Goal: Task Accomplishment & Management: Complete application form

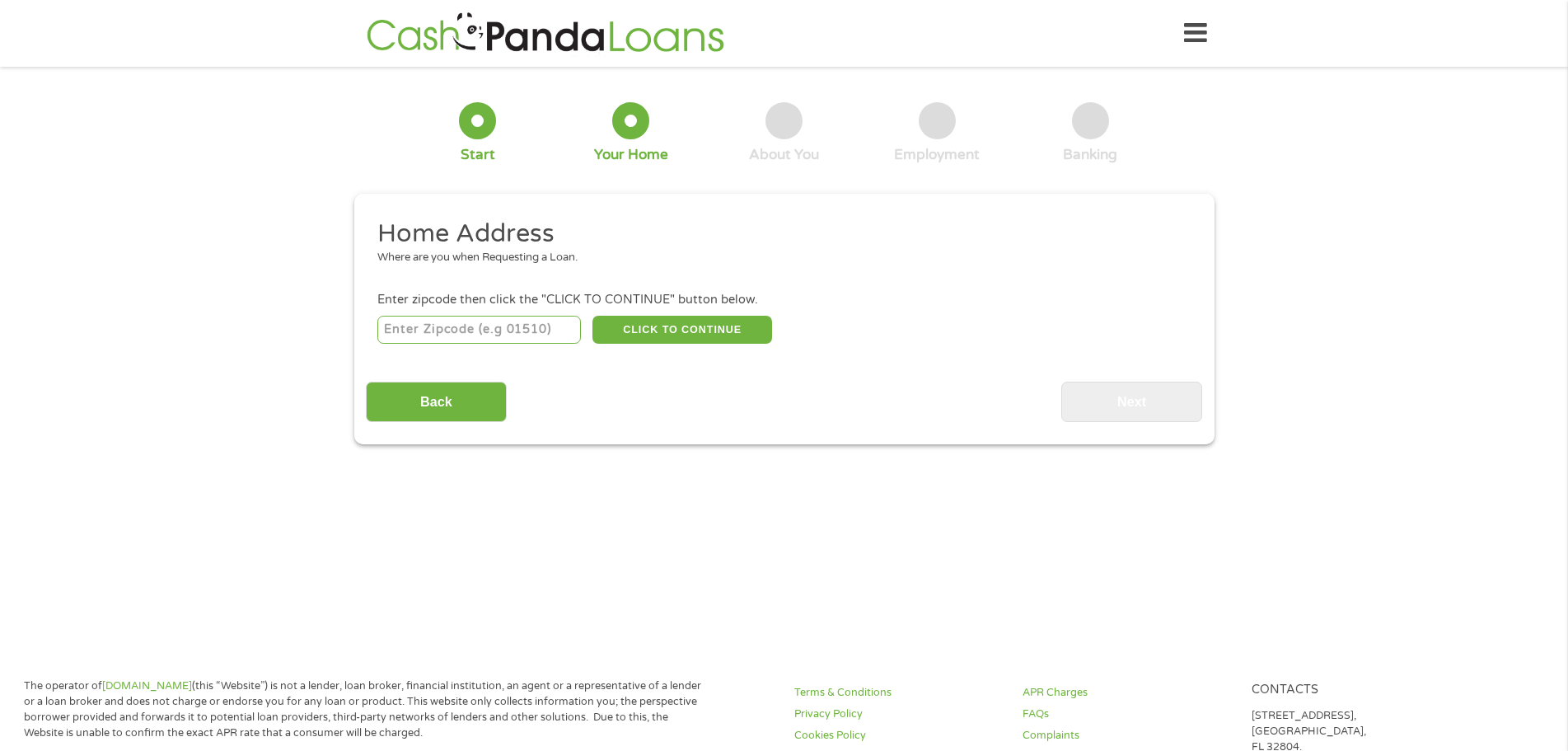
click at [522, 327] on input "number" at bounding box center [479, 330] width 204 height 28
type input "37615"
click at [672, 333] on button "CLICK TO CONTINUE" at bounding box center [682, 330] width 179 height 28
type input "37615"
type input "[GEOGRAPHIC_DATA]"
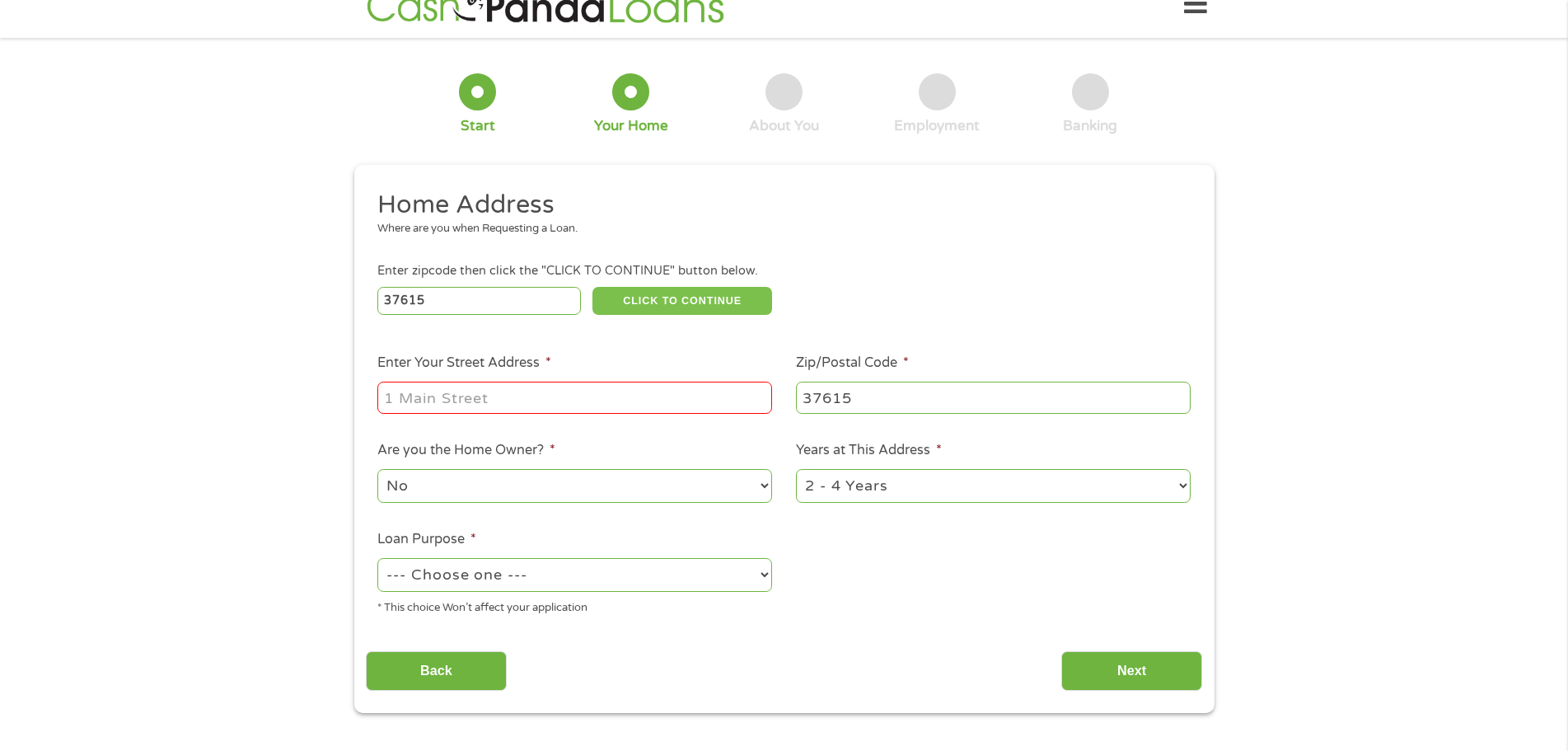
scroll to position [165, 0]
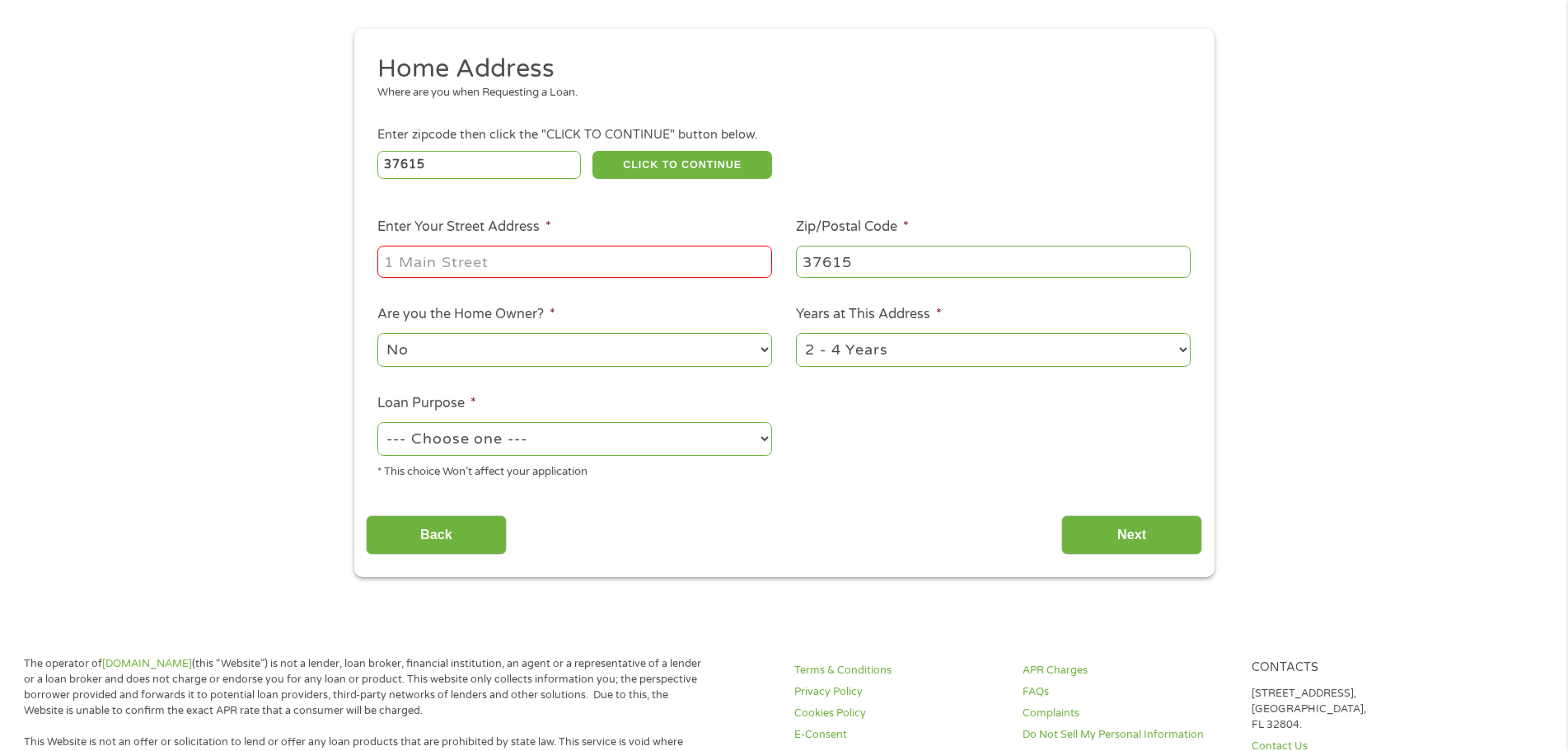
click at [508, 262] on input "Enter Your Street Address *" at bounding box center [574, 261] width 394 height 31
type input "[STREET_ADDRESS][PERSON_NAME]"
click at [452, 353] on select "No Yes" at bounding box center [574, 350] width 394 height 34
select select "yes"
click at [377, 333] on select "No Yes" at bounding box center [574, 350] width 394 height 34
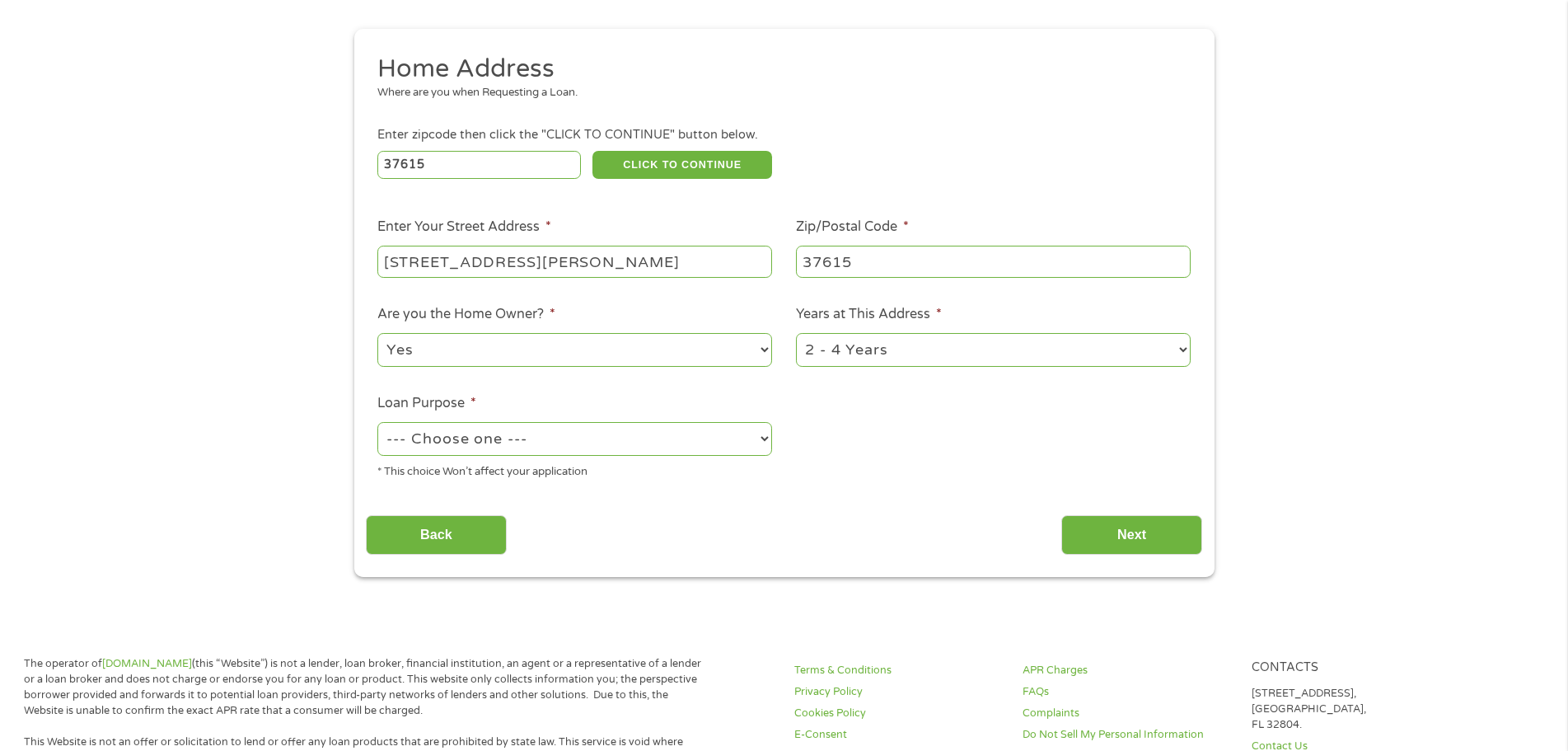
click at [475, 422] on select "--- Choose one --- Pay Bills Debt Consolidation Home Improvement Major Purchase…" at bounding box center [574, 439] width 394 height 34
select select "shorttermcash"
click at [377, 422] on select "--- Choose one --- Pay Bills Debt Consolidation Home Improvement Major Purchase…" at bounding box center [574, 439] width 394 height 34
click at [1096, 528] on input "Next" at bounding box center [1131, 535] width 141 height 41
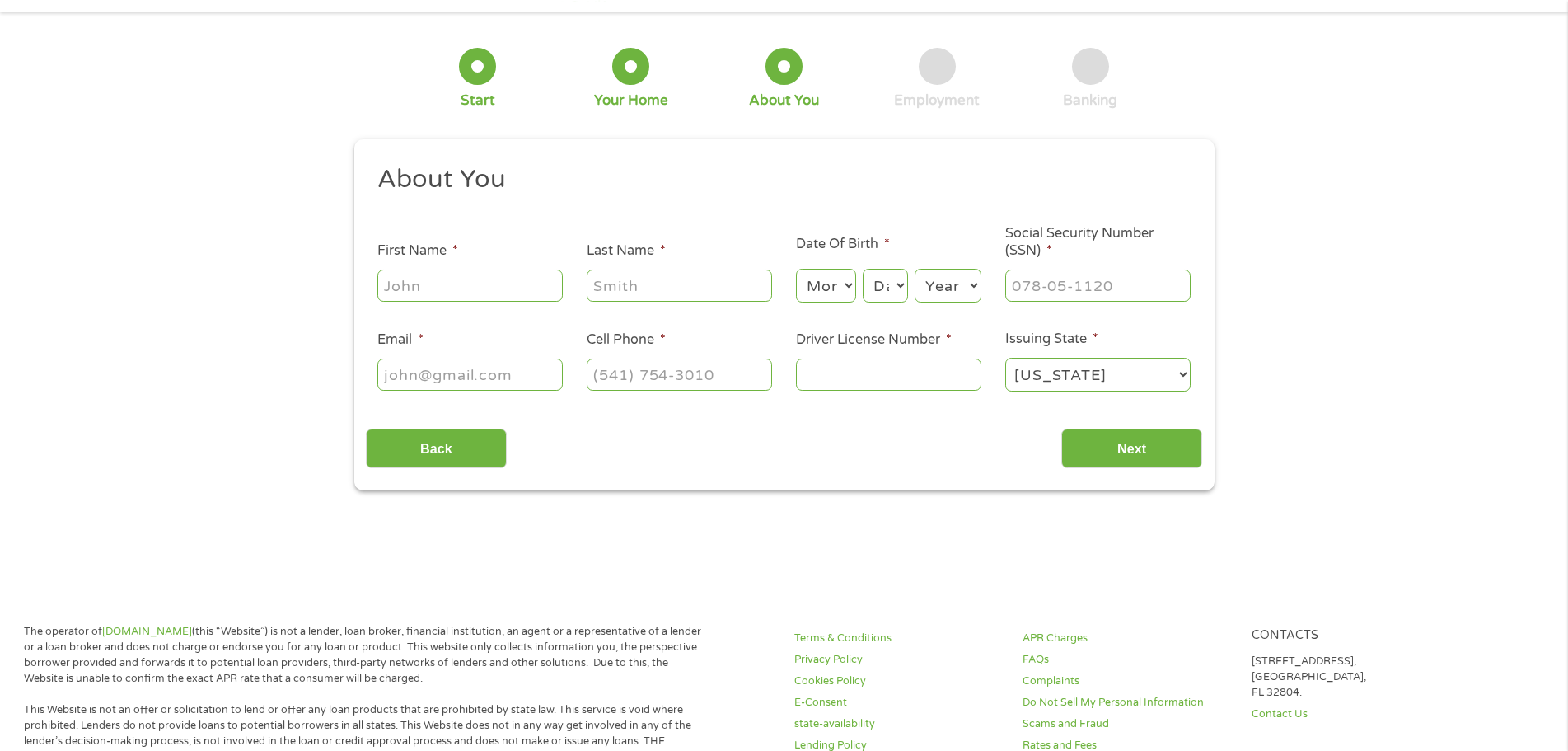
scroll to position [0, 0]
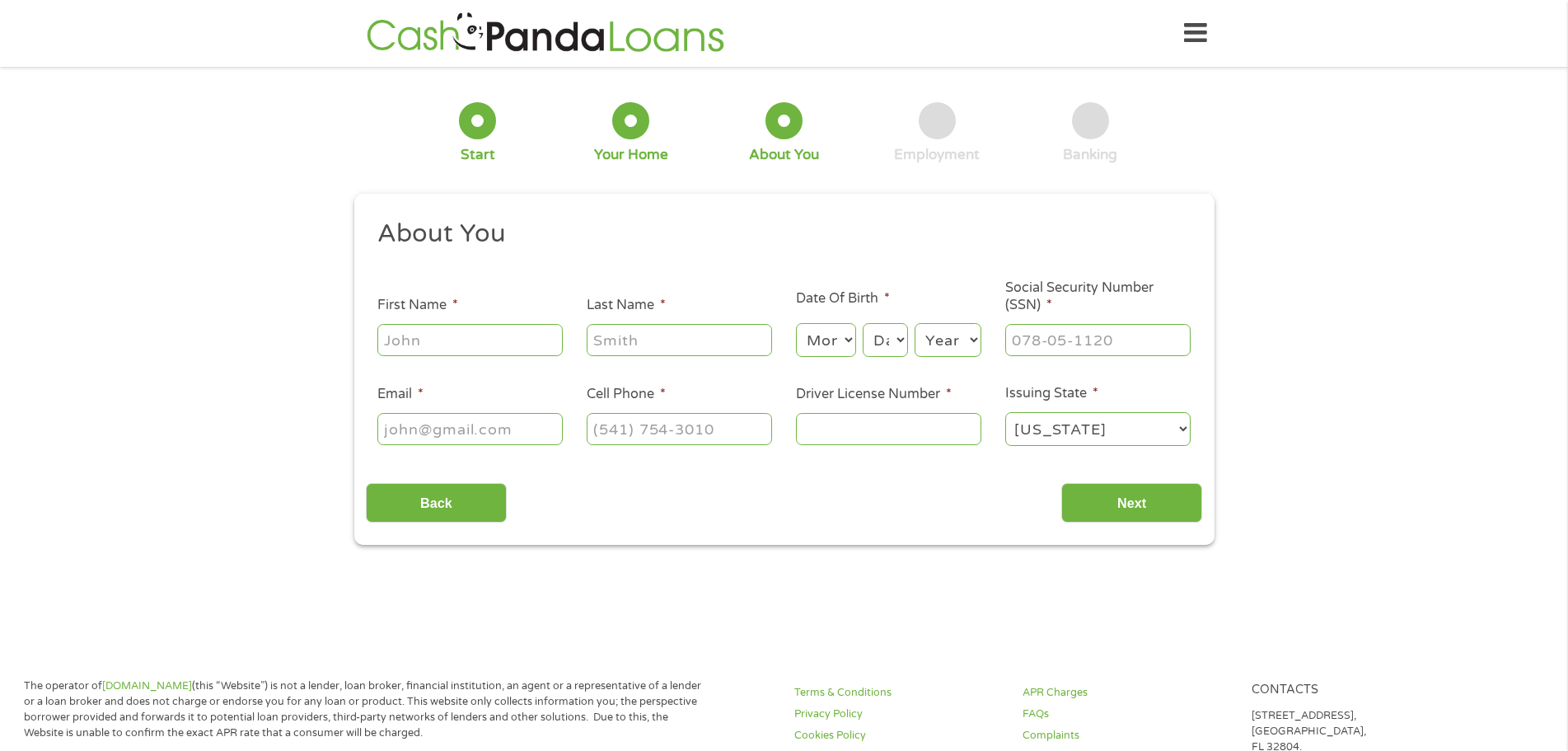
click at [447, 335] on input "First Name *" at bounding box center [470, 339] width 186 height 31
type input "[PERSON_NAME]"
type input "[EMAIL_ADDRESS][DOMAIN_NAME]"
type input "[PHONE_NUMBER]"
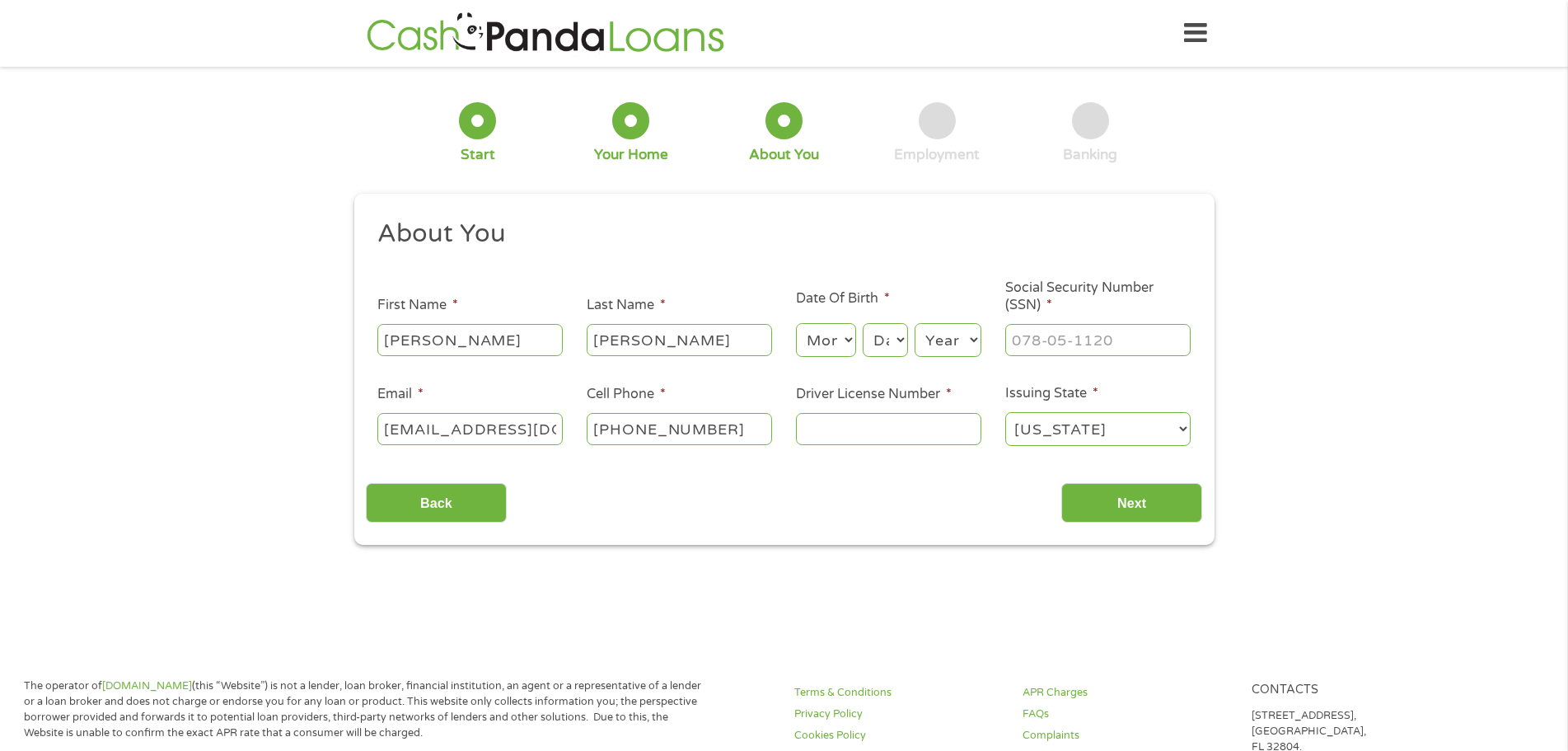
click at [838, 343] on select "Month 1 2 3 4 5 6 7 8 9 10 11 12" at bounding box center [826, 340] width 60 height 34
select select "2"
click at [796, 323] on select "Month 1 2 3 4 5 6 7 8 9 10 11 12" at bounding box center [826, 340] width 60 height 34
click at [878, 350] on select "Day 1 2 3 4 5 6 7 8 9 10 11 12 13 14 15 16 17 18 19 20 21 22 23 24 25 26 27 28 …" at bounding box center [884, 340] width 45 height 34
select select "16"
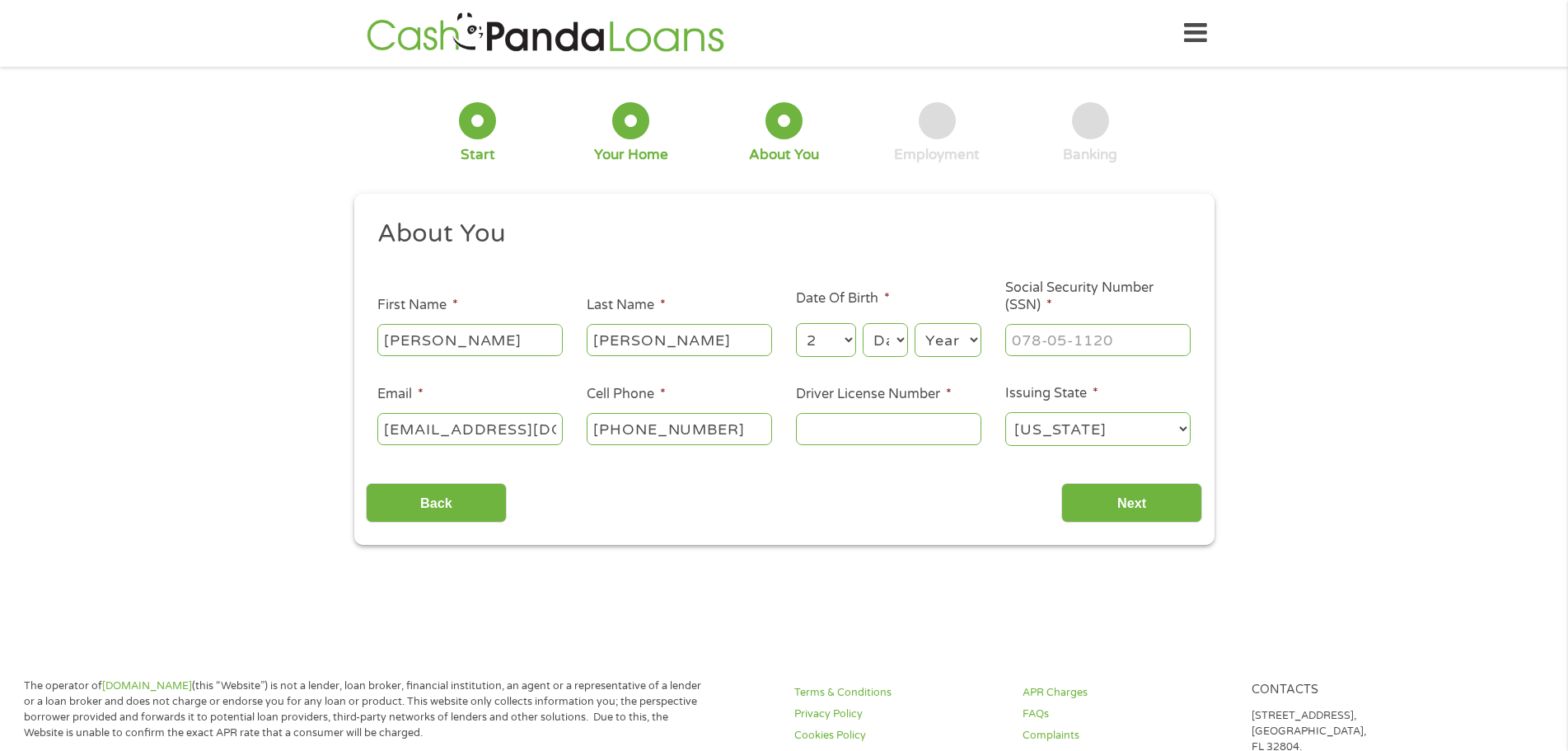
click at [863, 323] on select "Day 1 2 3 4 5 6 7 8 9 10 11 12 13 14 15 16 17 18 19 20 21 22 23 24 25 26 27 28 …" at bounding box center [884, 340] width 45 height 34
click at [940, 337] on select "Year [DATE] 2006 2005 2004 2003 2002 2001 2000 1999 1998 1997 1996 1995 1994 19…" at bounding box center [948, 340] width 66 height 34
select select "1991"
click at [915, 323] on select "Year [DATE] 2006 2005 2004 2003 2002 2001 2000 1999 1998 1997 1996 1995 1994 19…" at bounding box center [948, 340] width 66 height 34
click at [1057, 325] on input "___-__-____" at bounding box center [1098, 339] width 186 height 31
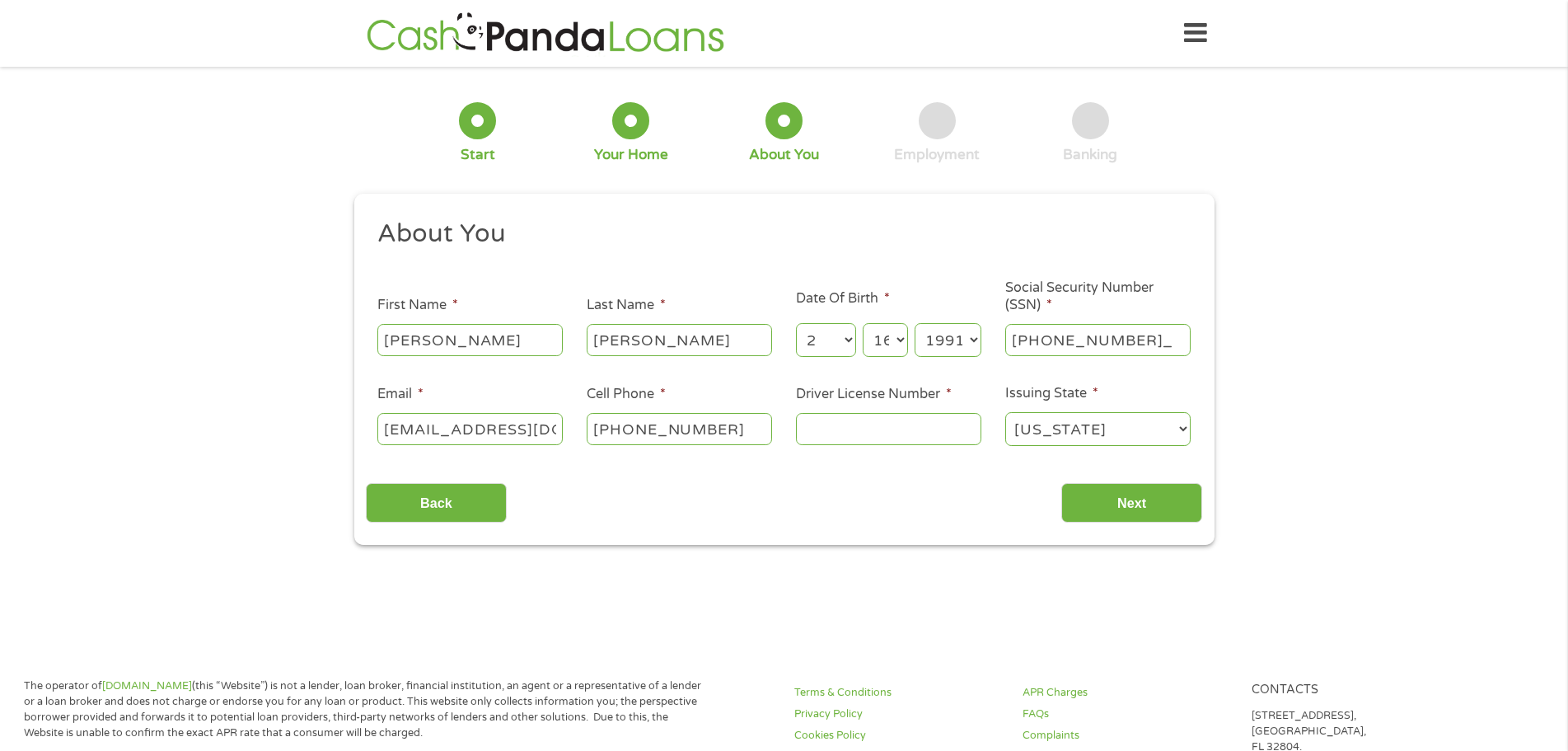
type input "413-79-5228"
click at [867, 431] on input "Driver License Number *" at bounding box center [889, 428] width 186 height 31
type input "110008708"
click at [1092, 493] on input "Next" at bounding box center [1131, 503] width 141 height 41
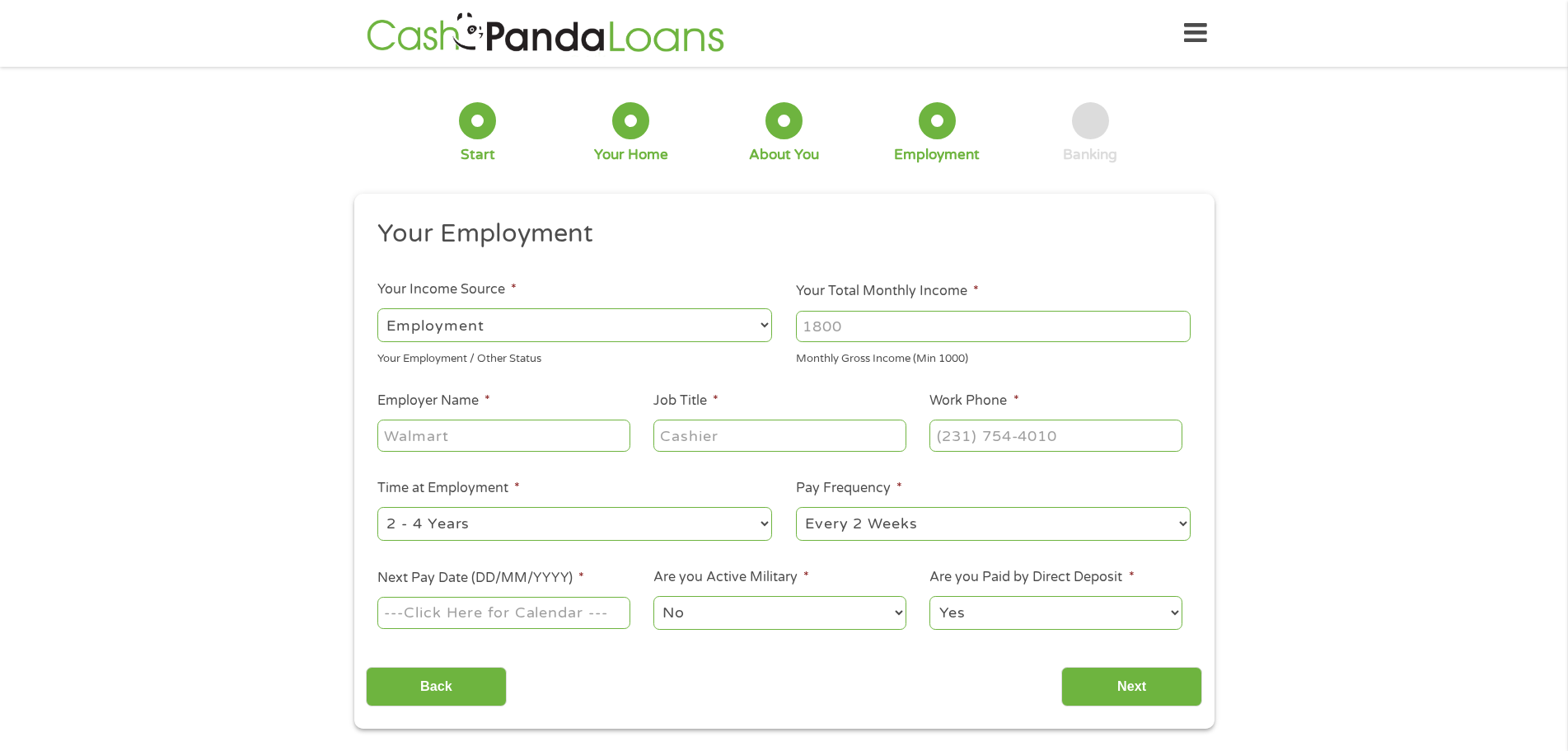
click at [589, 326] on select "--- Choose one --- Employment [DEMOGRAPHIC_DATA] Benefits" at bounding box center [574, 325] width 394 height 34
click at [377, 308] on select "--- Choose one --- Employment [DEMOGRAPHIC_DATA] Benefits" at bounding box center [574, 325] width 394 height 34
click at [853, 340] on input "Your Total Monthly Income *" at bounding box center [994, 326] width 394 height 31
type input "6666"
click at [532, 432] on input "Employer Name *" at bounding box center [503, 434] width 252 height 31
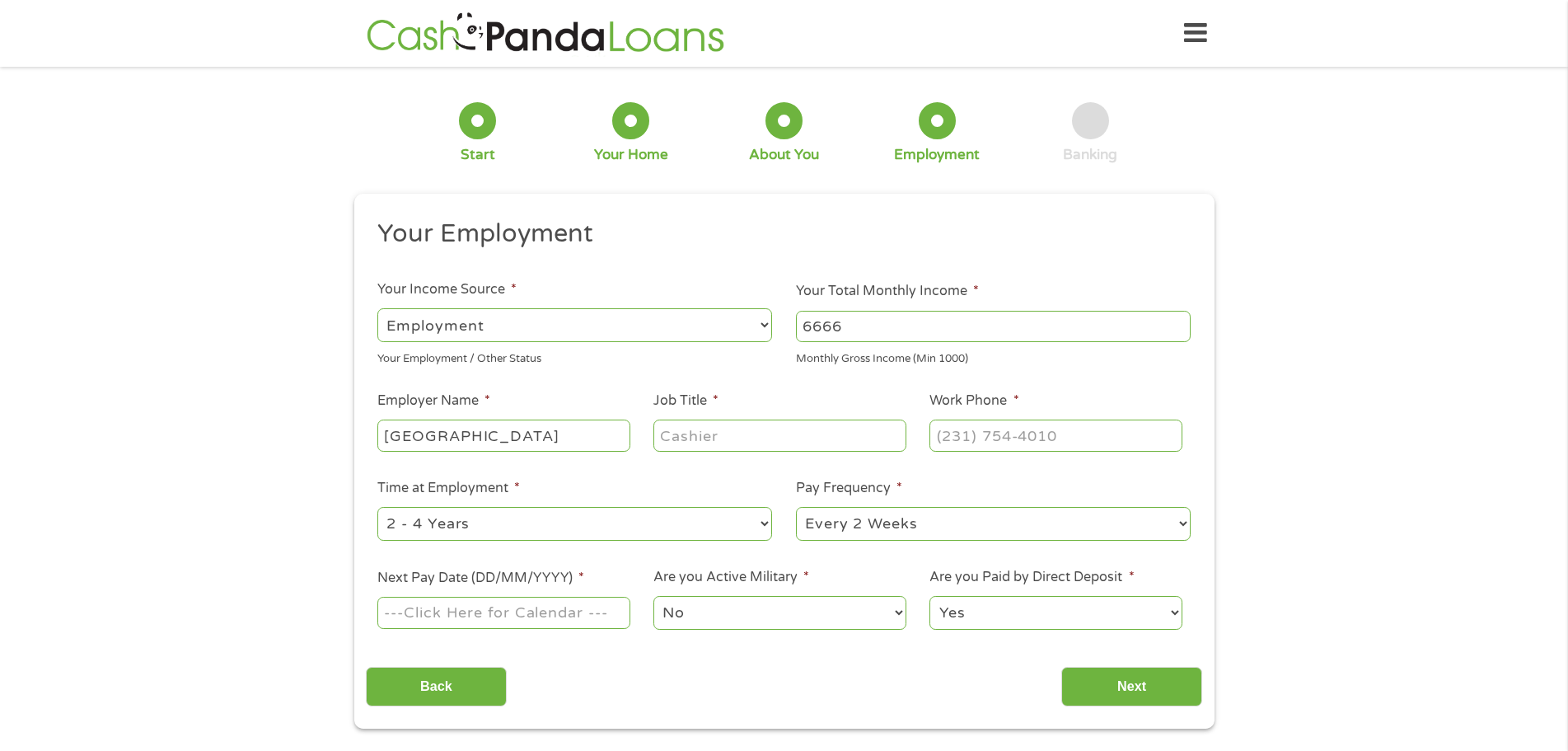
type input "[GEOGRAPHIC_DATA]"
click at [670, 437] on input "Job Title *" at bounding box center [779, 434] width 252 height 31
click at [960, 431] on input "(___) ___-____" at bounding box center [1055, 434] width 252 height 31
type input "[PHONE_NUMBER]"
click at [758, 449] on input "Job Title *" at bounding box center [779, 434] width 252 height 31
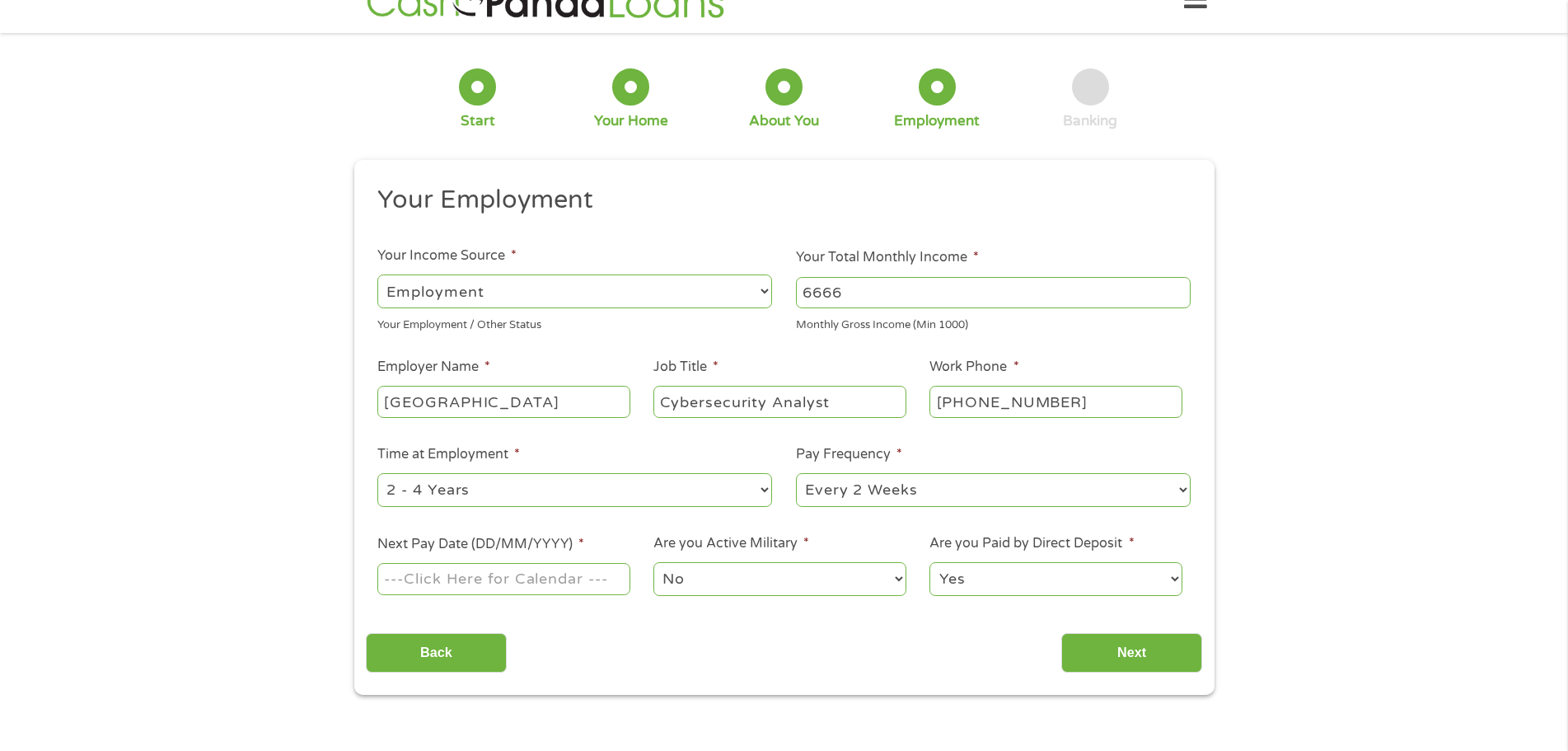
scroll to position [165, 0]
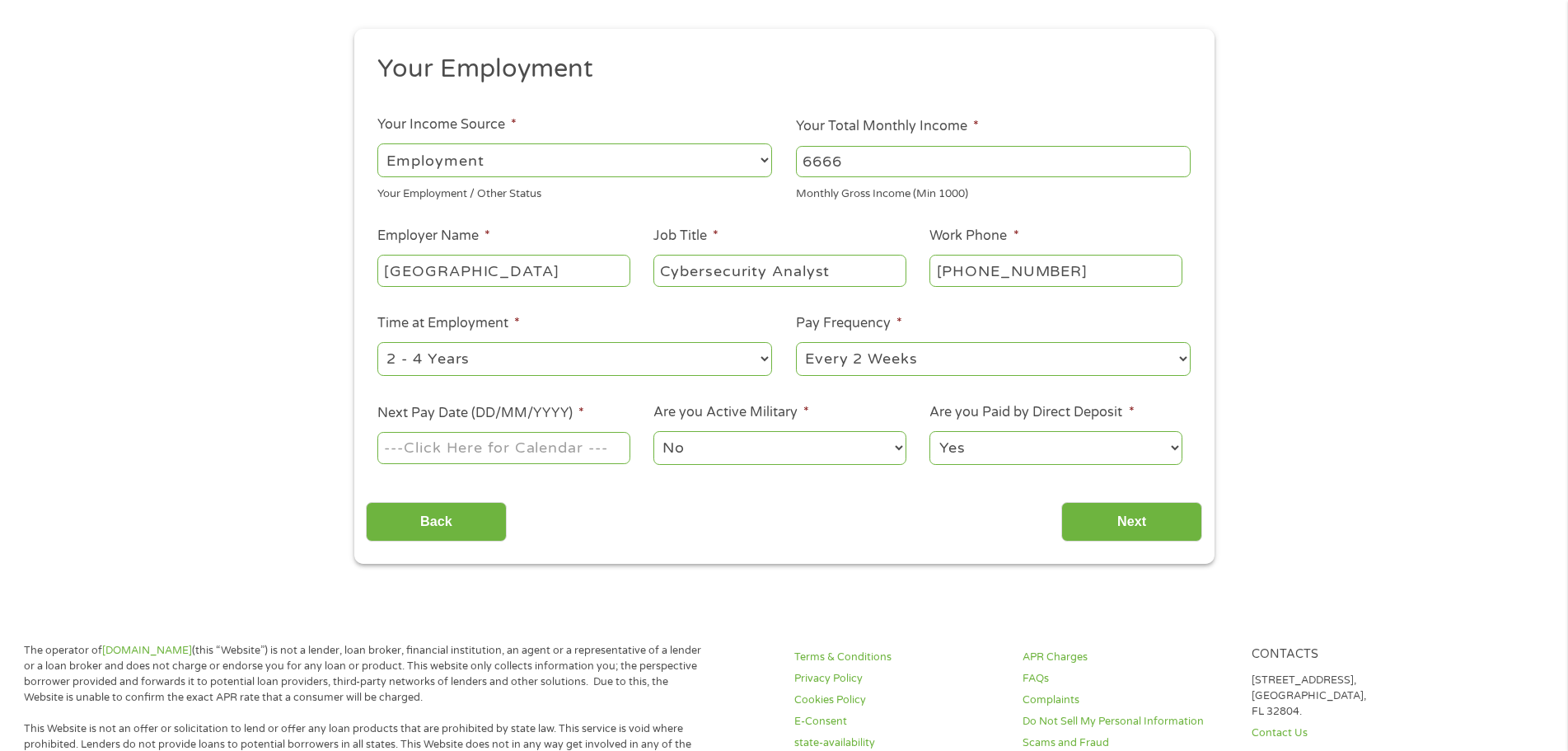
type input "Cybersecurity Analyst"
click at [939, 367] on select "--- Choose one --- Every 2 Weeks Every Week Monthly Semi-Monthly" at bounding box center [994, 359] width 394 height 34
select select "monthly"
click at [796, 342] on select "--- Choose one --- Every 2 Weeks Every Week Monthly Semi-Monthly" at bounding box center [994, 359] width 394 height 34
click at [563, 467] on div at bounding box center [503, 449] width 252 height 38
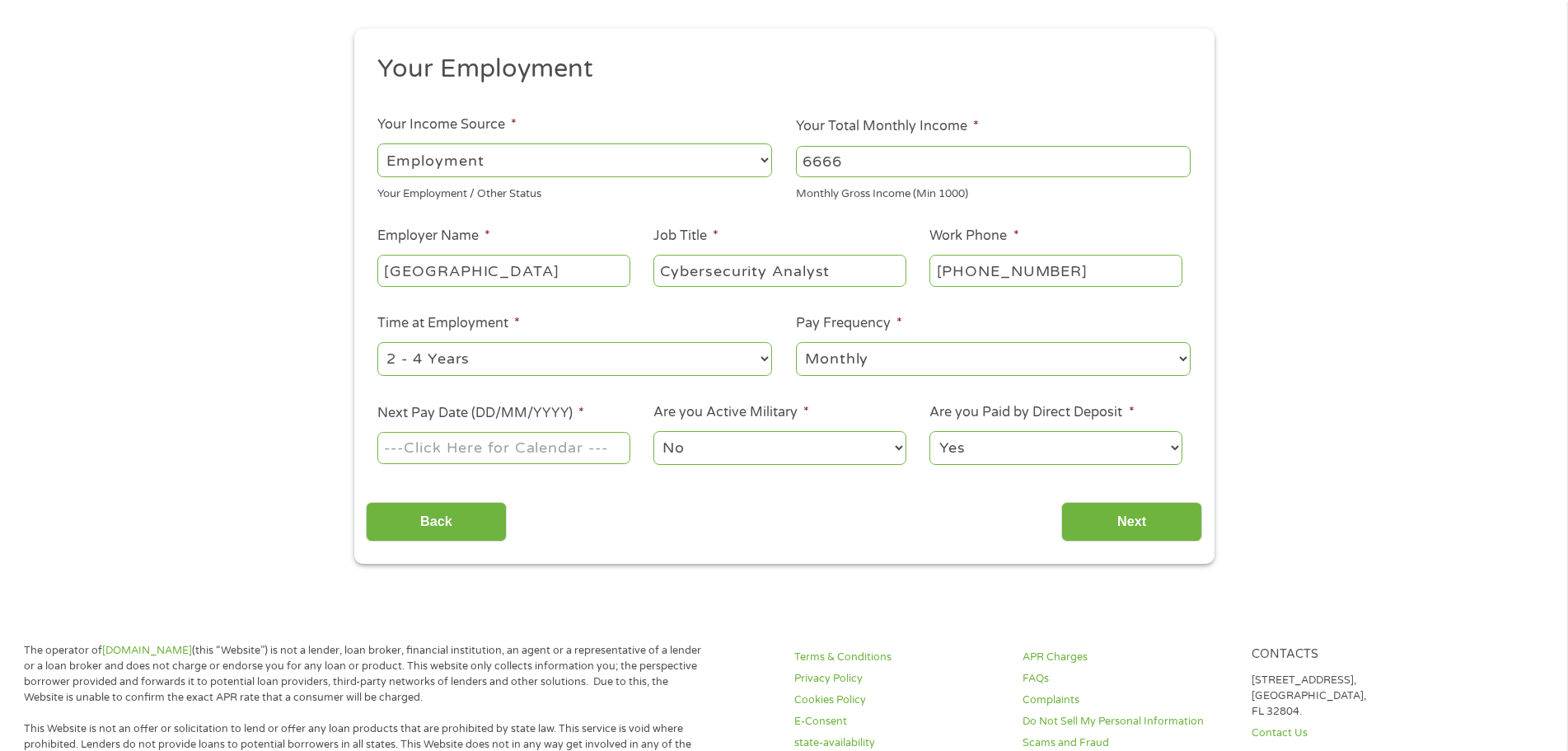
click at [565, 461] on input "Next Pay Date (DD/MM/YYYY) *" at bounding box center [503, 447] width 252 height 31
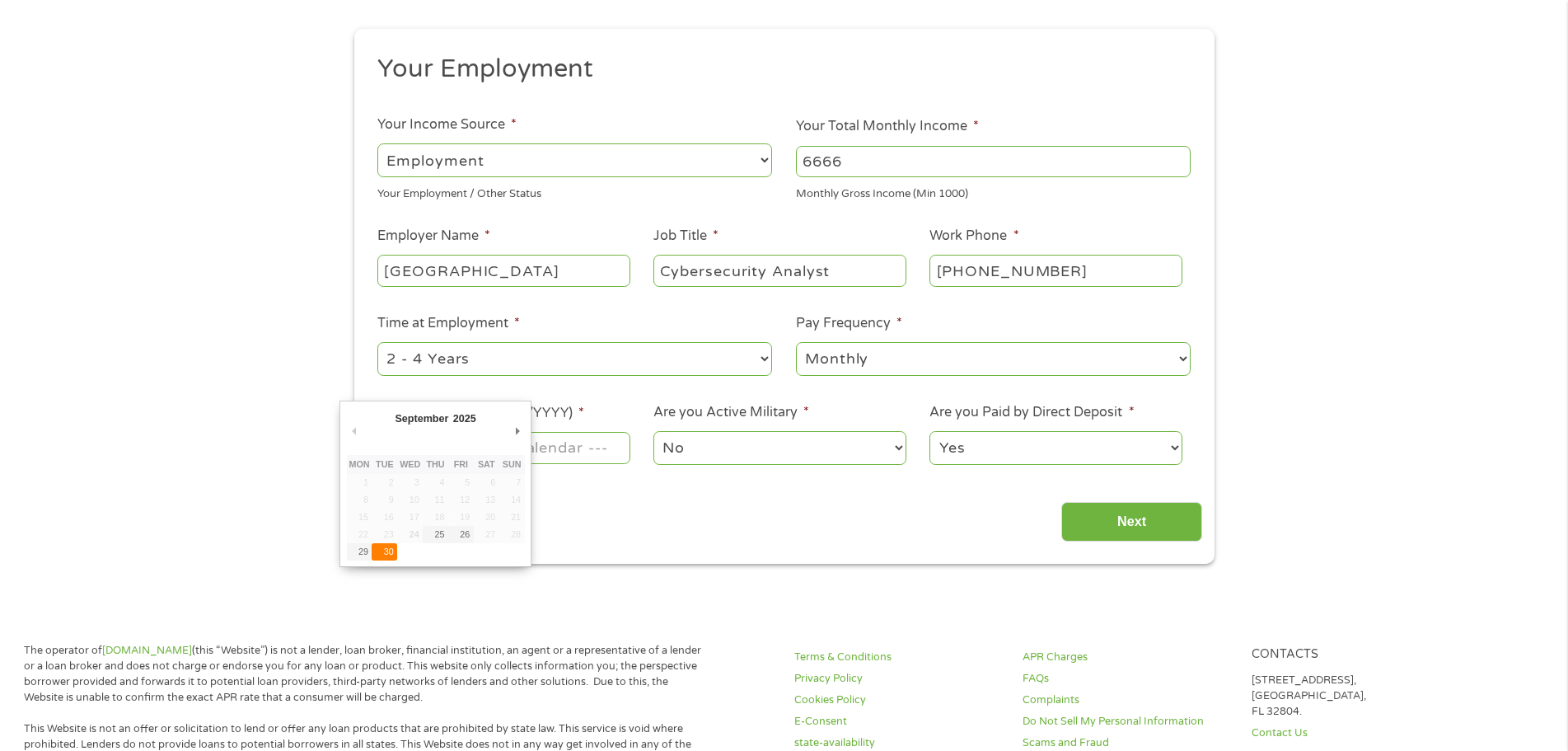
type input "[DATE]"
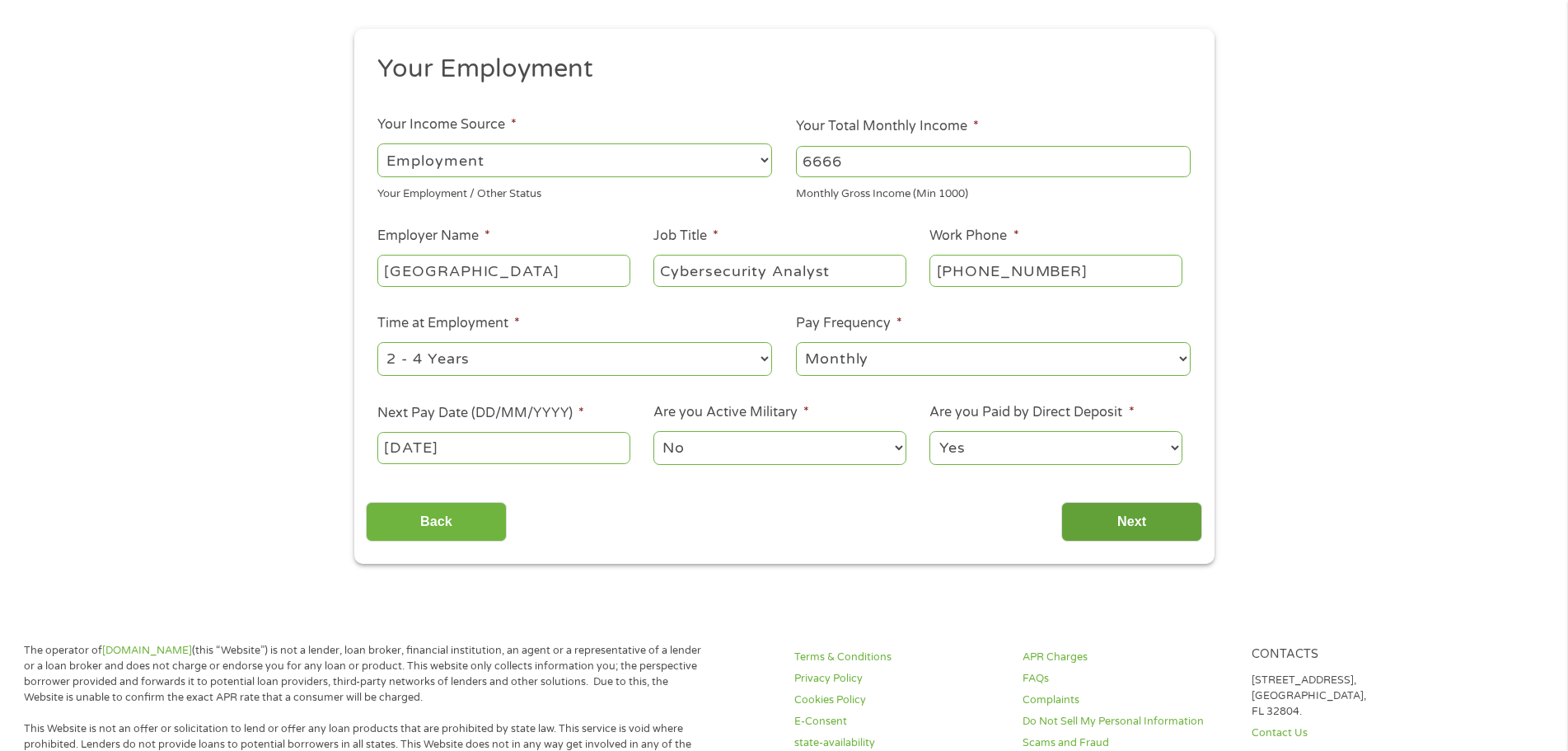
click at [1106, 514] on input "Next" at bounding box center [1131, 522] width 141 height 41
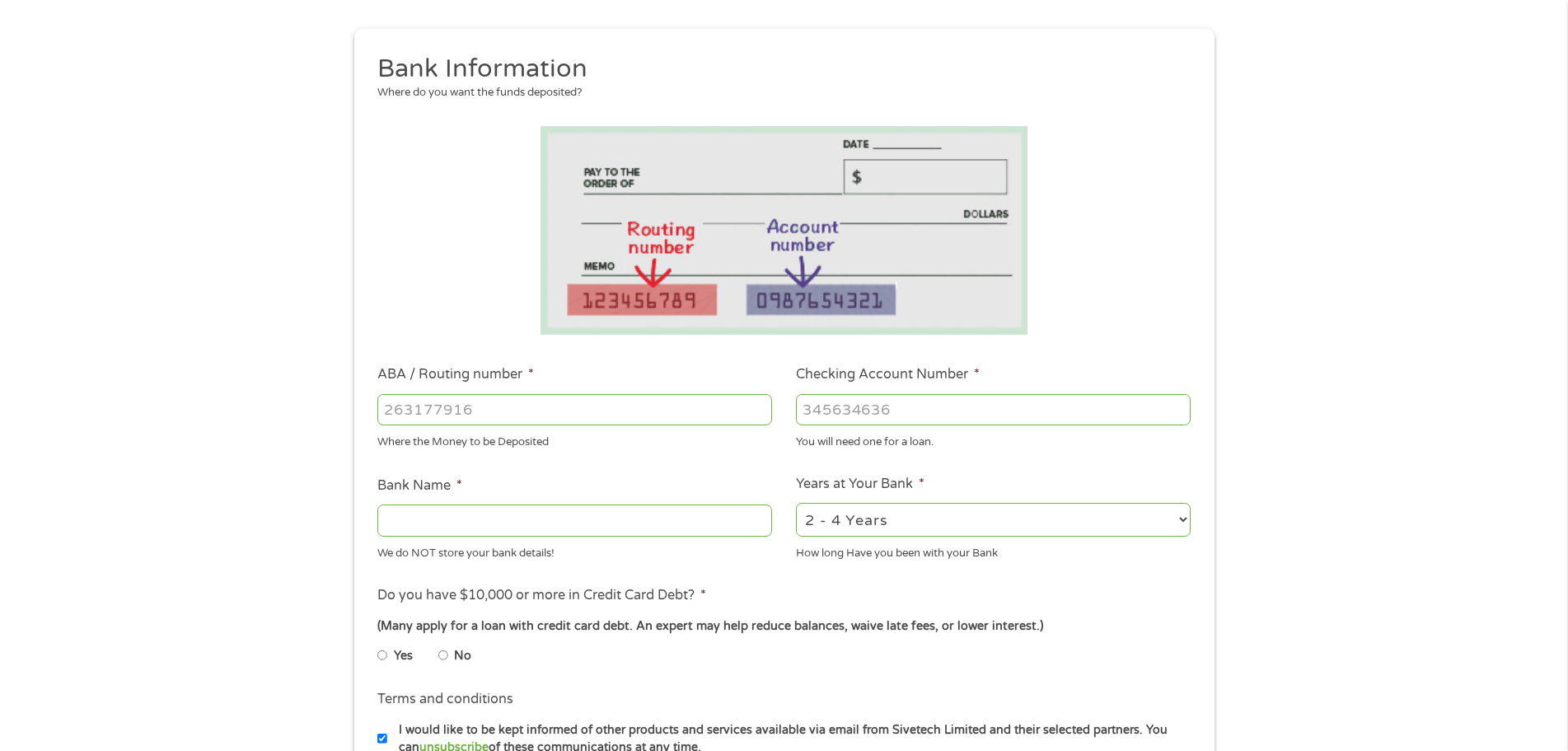
click at [513, 420] on input "ABA / Routing number *" at bounding box center [574, 409] width 394 height 31
type input "0179234749"
click at [899, 388] on li "Checking Account Number * You will need one for a loan." at bounding box center [993, 407] width 418 height 85
click at [900, 394] on input "Checking Account Number *" at bounding box center [994, 409] width 394 height 31
type input "314074269"
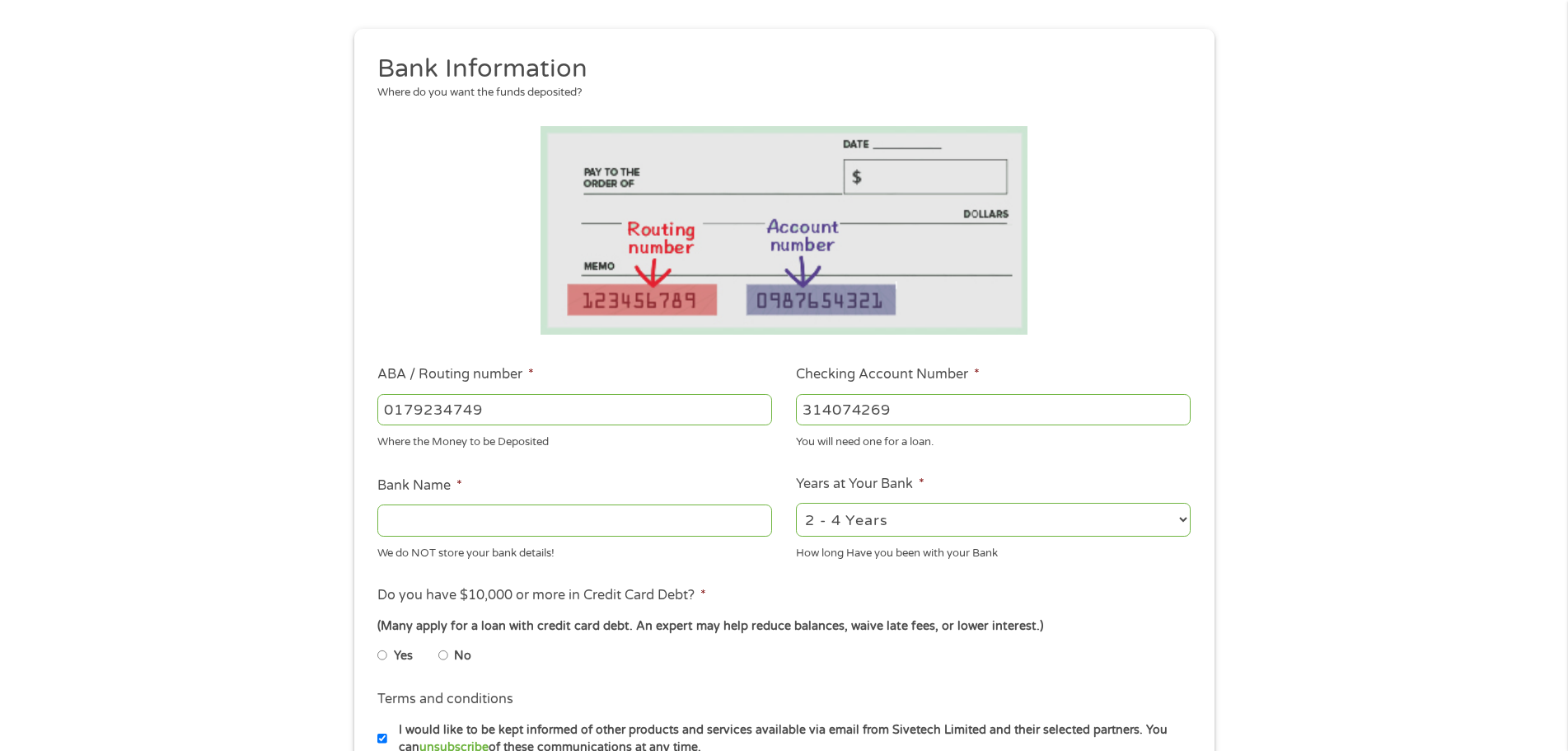
click at [444, 521] on input "Bank Name *" at bounding box center [574, 520] width 394 height 31
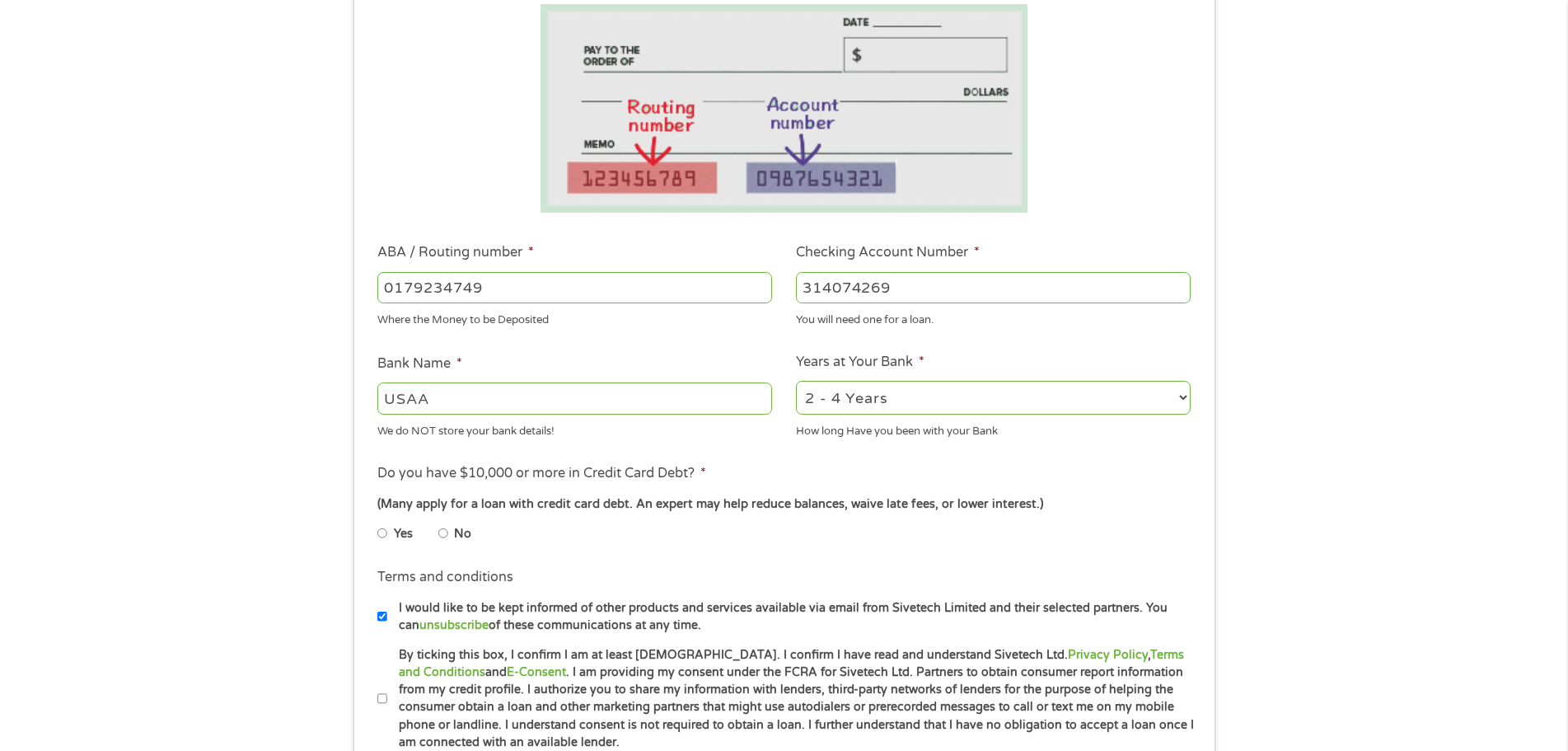
scroll to position [330, 0]
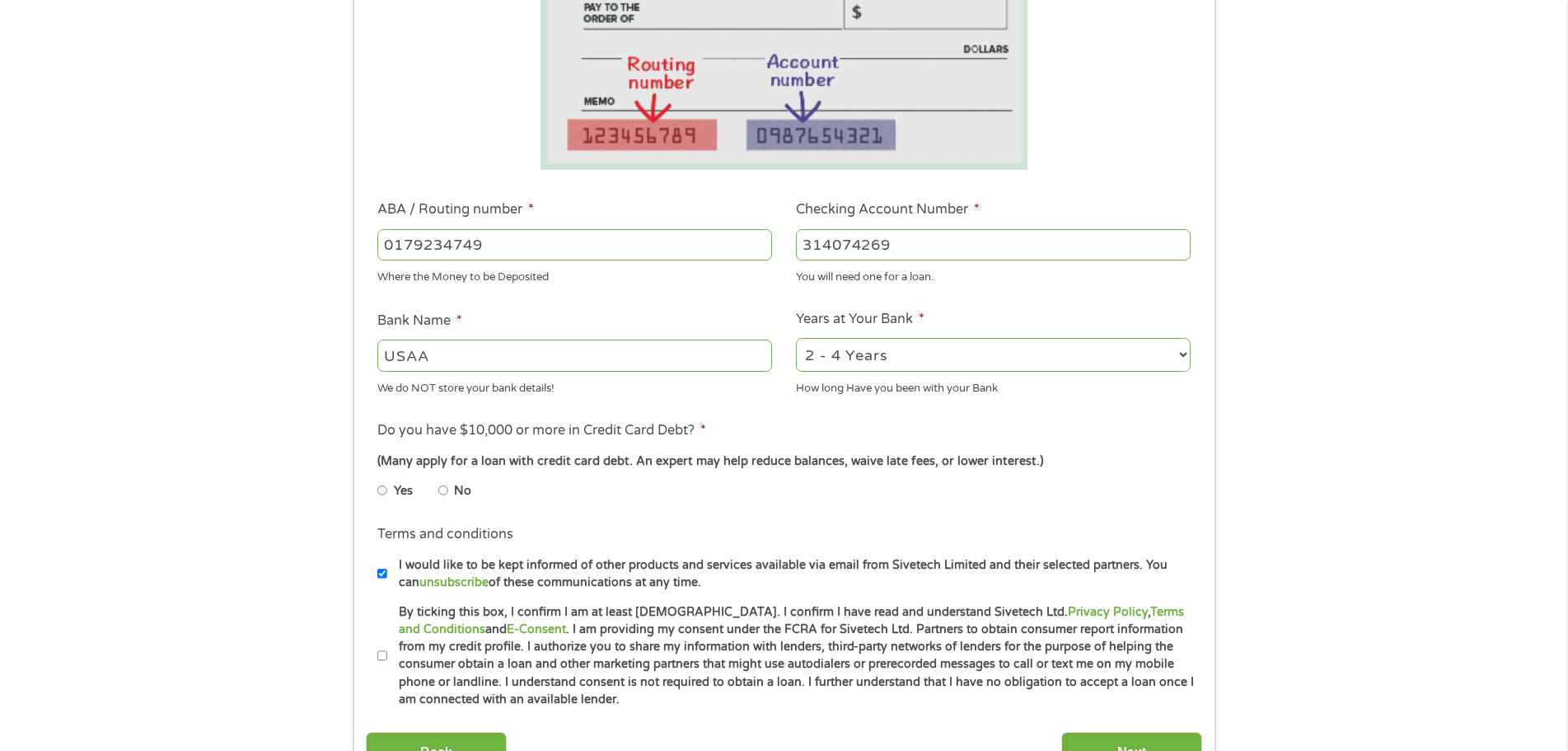
type input "USAA"
click at [921, 351] on select "2 - 4 Years 6 - 12 Months 1 - 2 Years Over 4 Years" at bounding box center [994, 355] width 394 height 34
select select "60months"
click at [796, 338] on select "2 - 4 Years 6 - 12 Months 1 - 2 Years Over 4 Years" at bounding box center [994, 355] width 394 height 34
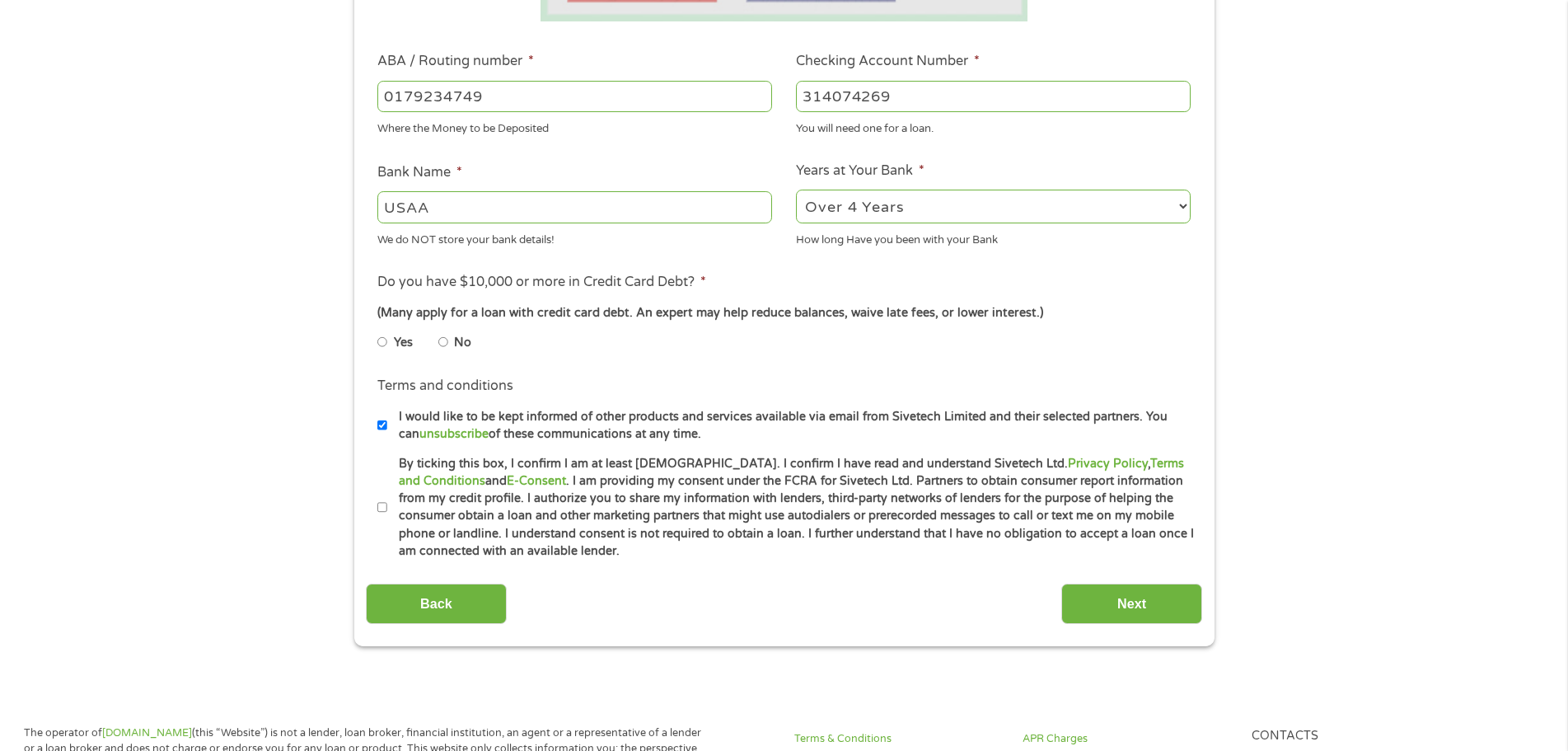
scroll to position [494, 0]
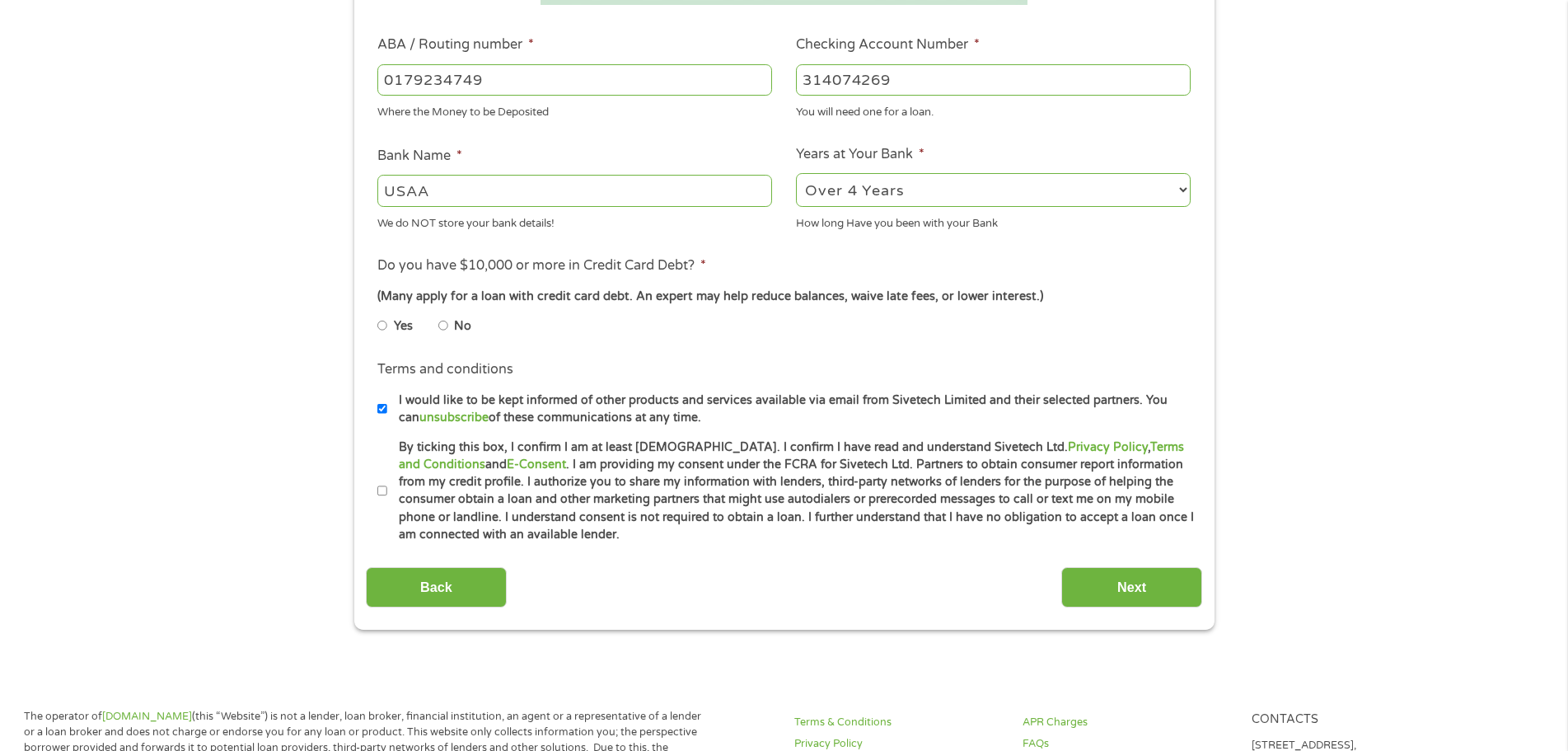
click at [386, 324] on input "Yes" at bounding box center [382, 325] width 9 height 27
radio input "true"
click at [386, 485] on input "By ticking this box, I confirm I am at least [DEMOGRAPHIC_DATA]. I confirm I ha…" at bounding box center [382, 491] width 9 height 27
checkbox input "true"
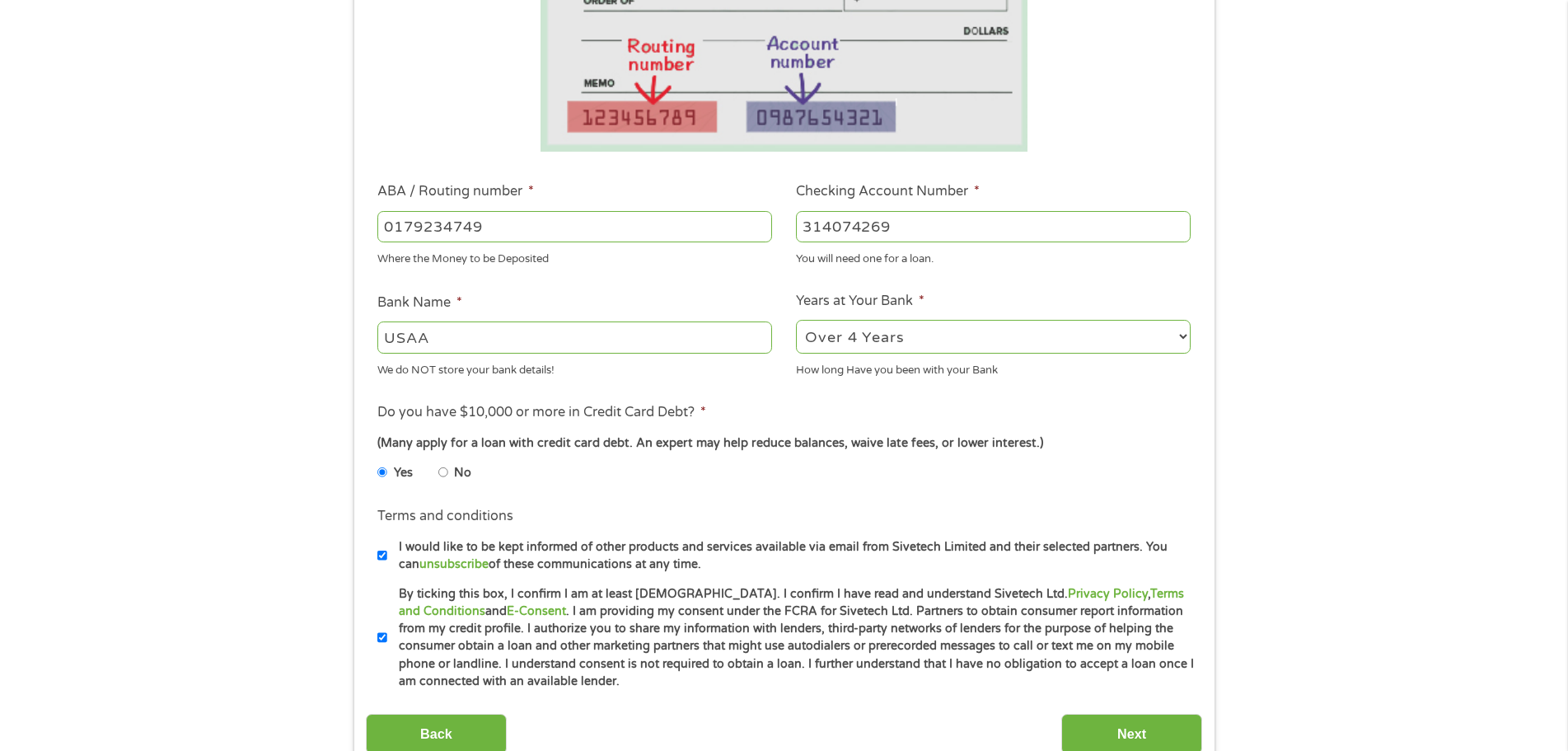
scroll to position [412, 0]
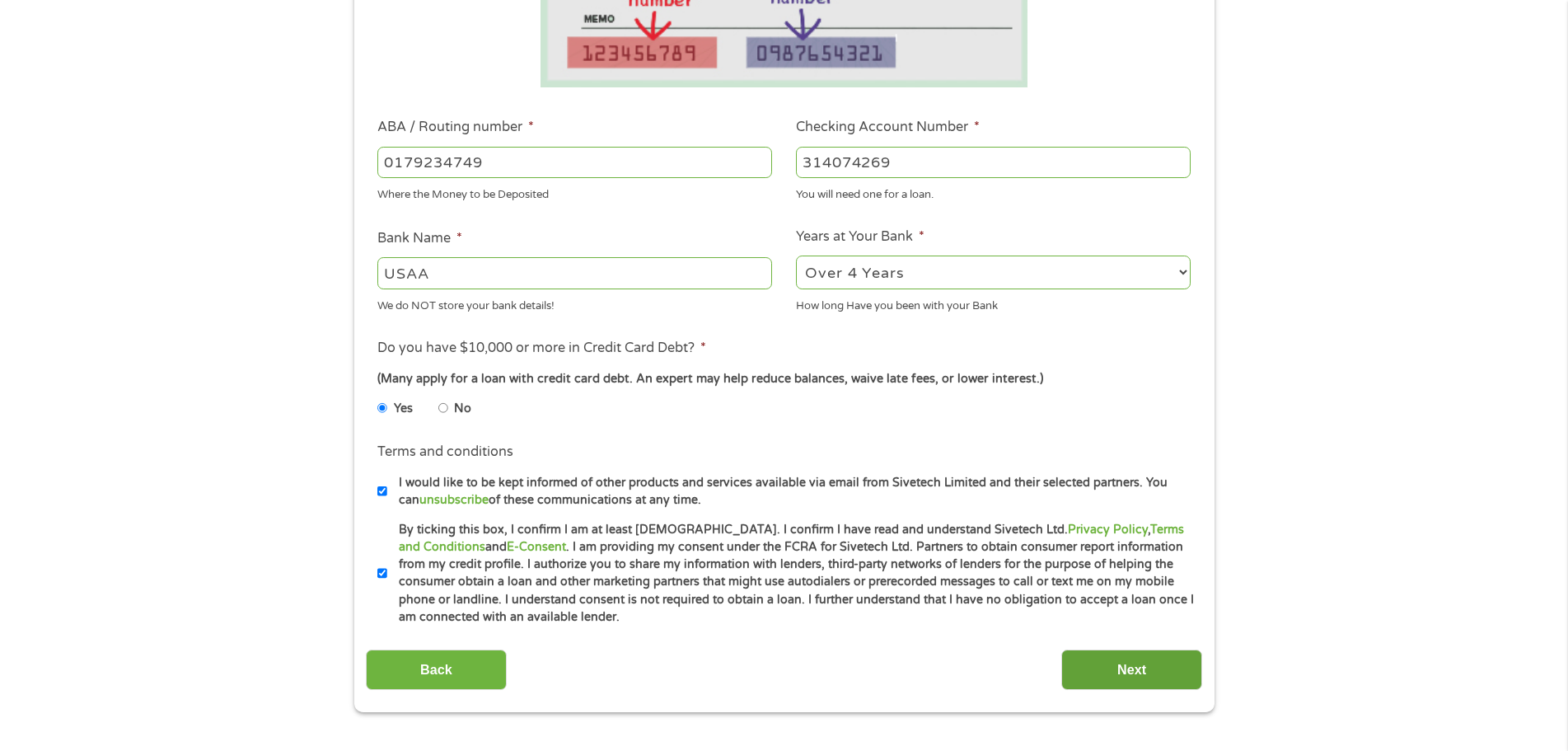
click at [1172, 670] on input "Next" at bounding box center [1131, 669] width 141 height 41
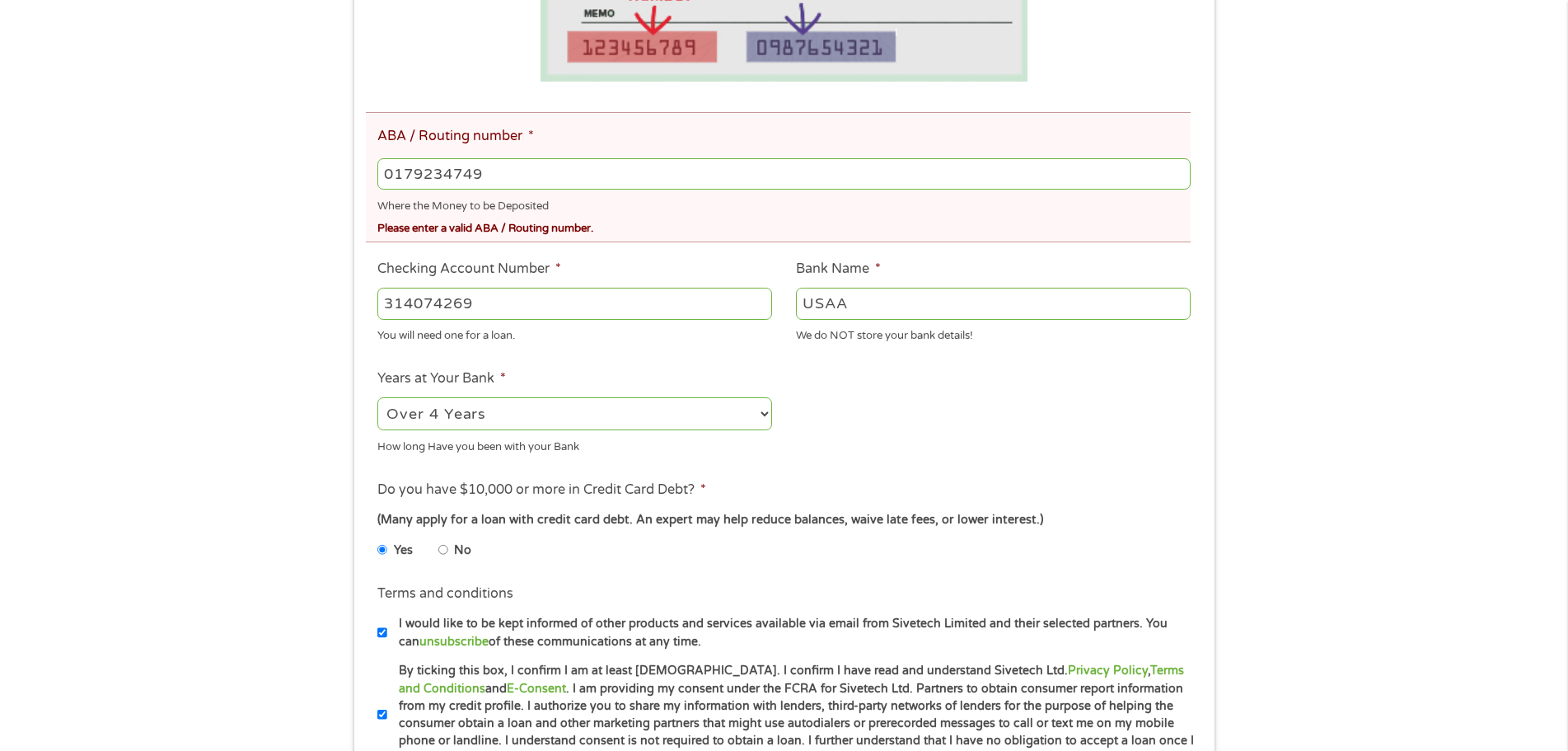
scroll to position [494, 0]
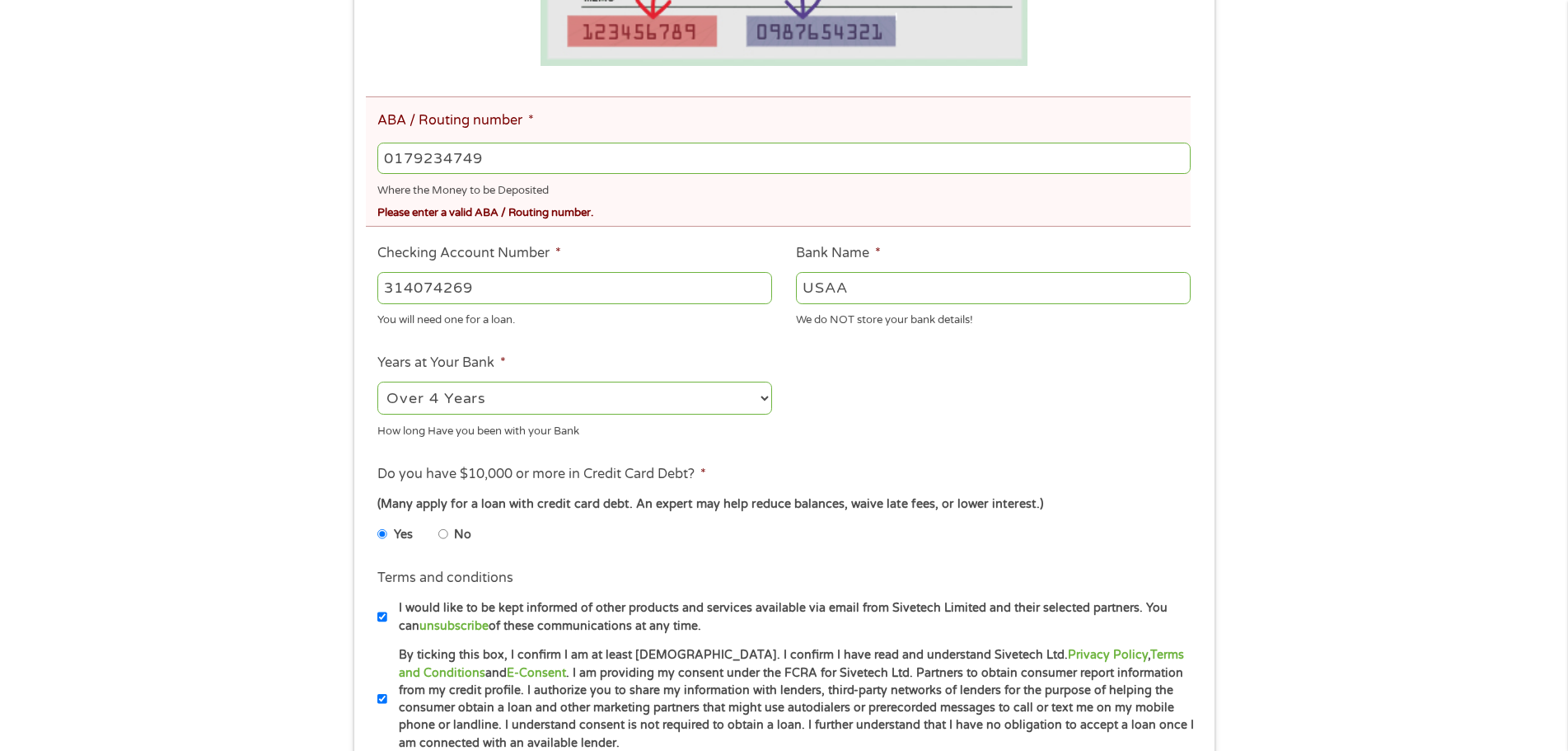
click at [565, 272] on input "314074269" at bounding box center [574, 287] width 394 height 31
click at [558, 177] on div "0179234749" at bounding box center [783, 158] width 812 height 38
click at [486, 287] on input "314074269" at bounding box center [574, 287] width 394 height 31
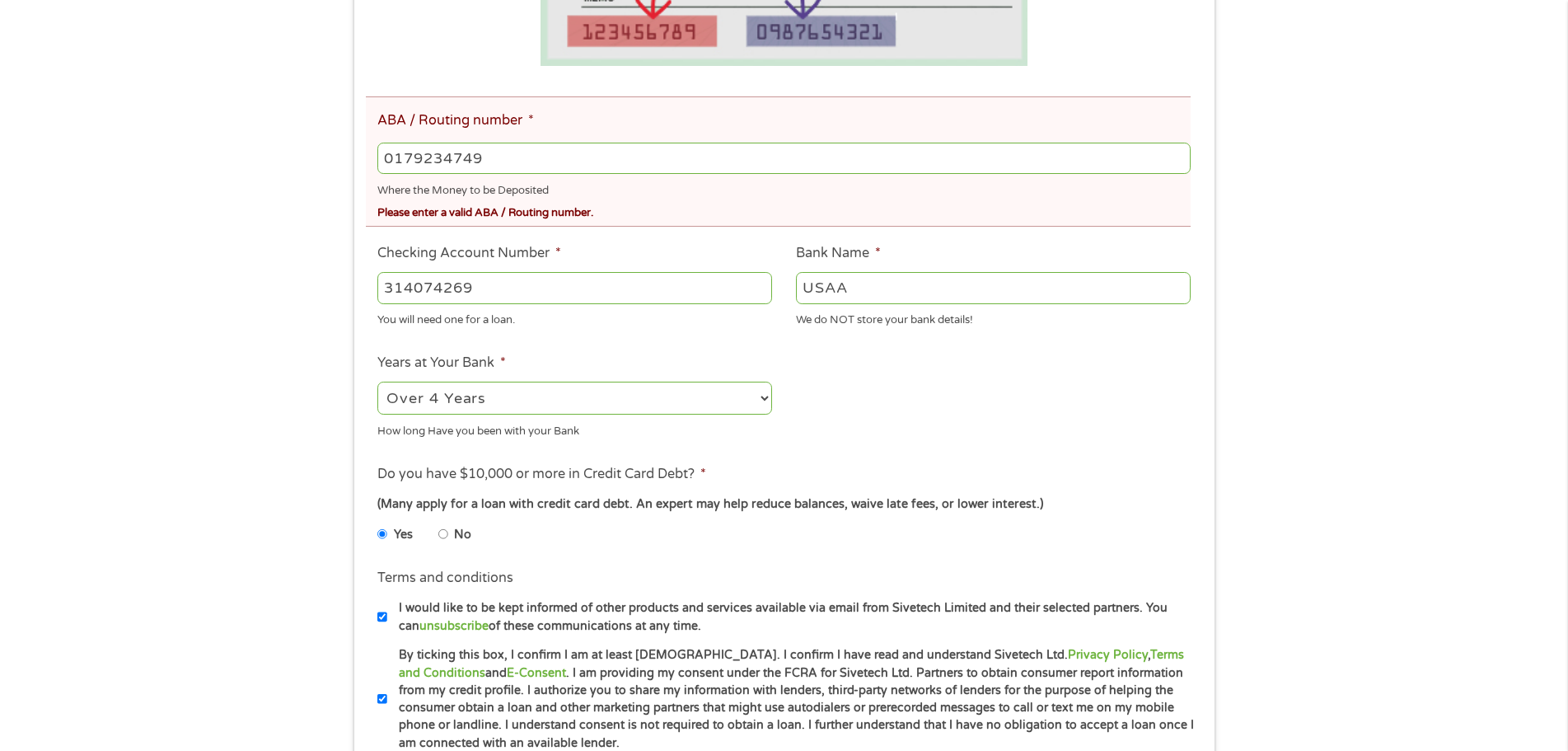
drag, startPoint x: 486, startPoint y: 287, endPoint x: 384, endPoint y: 292, distance: 102.1
click at [384, 292] on input "314074269" at bounding box center [574, 287] width 394 height 31
click at [475, 164] on input "0179234749" at bounding box center [783, 157] width 812 height 31
click at [479, 164] on input "0179234749" at bounding box center [783, 157] width 812 height 31
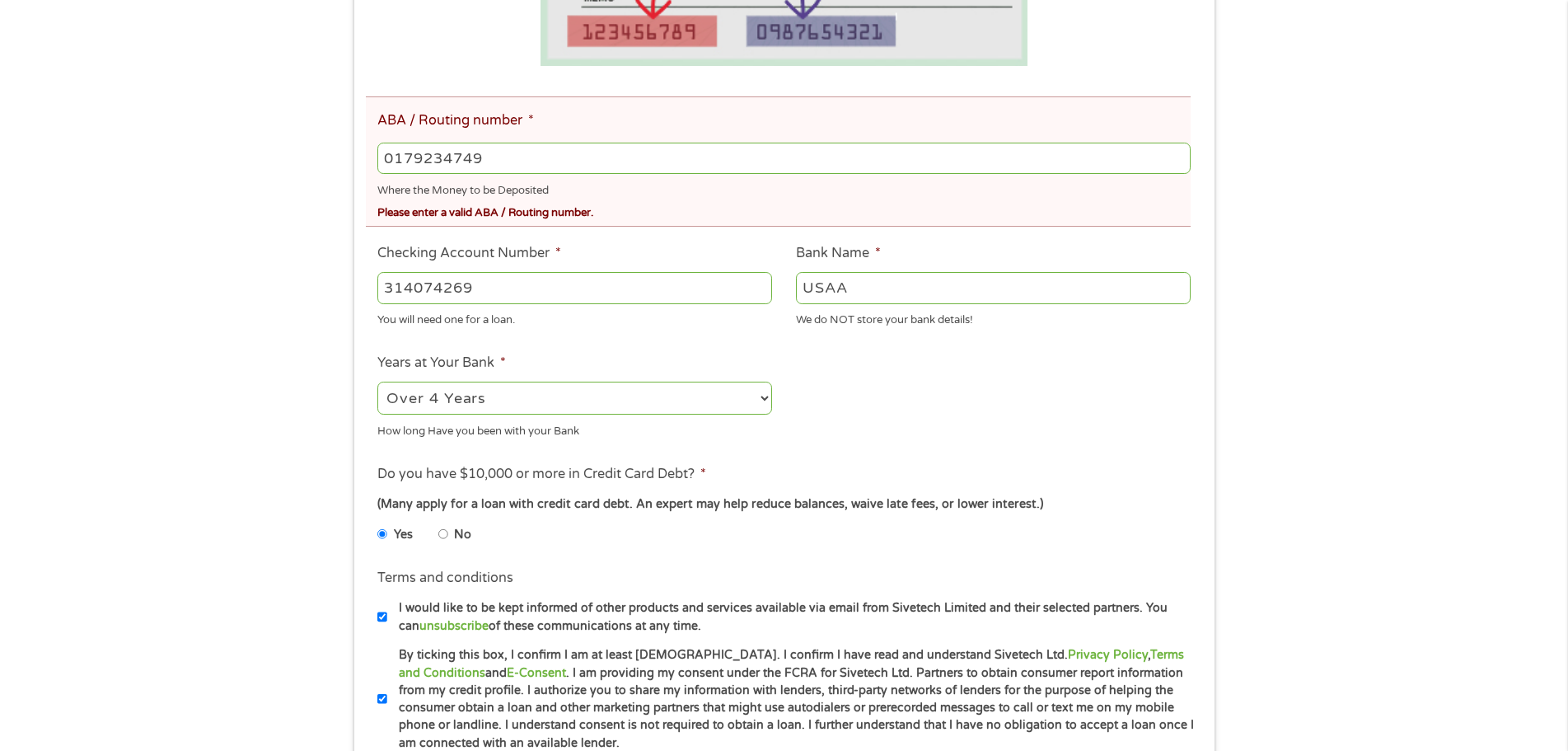
click at [512, 166] on input "0179234749" at bounding box center [783, 157] width 812 height 31
click at [509, 286] on input "314074269" at bounding box center [574, 287] width 394 height 31
type input "3"
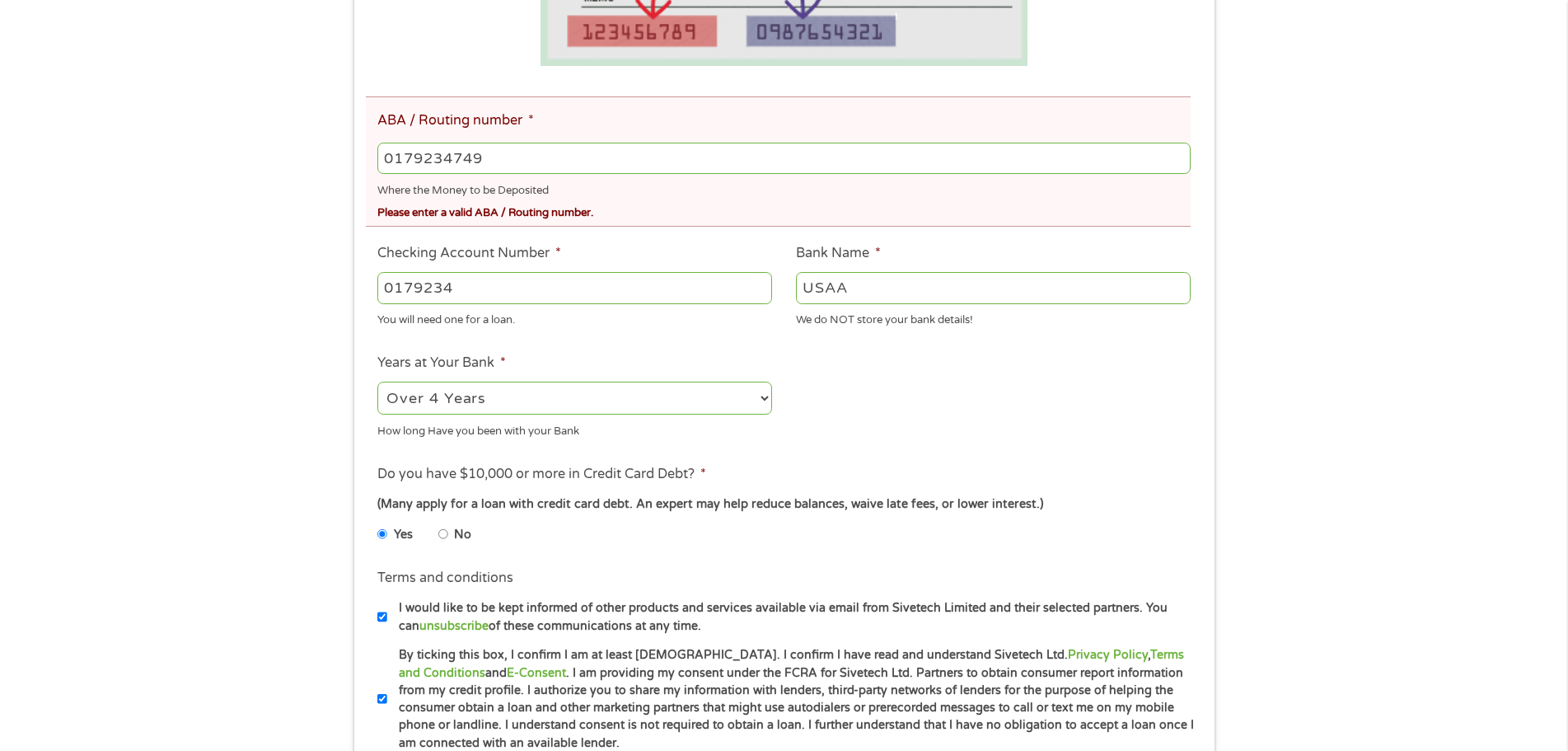
click at [496, 304] on div "0179234" at bounding box center [574, 288] width 394 height 38
click at [486, 293] on input "0179234" at bounding box center [574, 287] width 394 height 31
type input "0179234749"
click at [538, 170] on input "0179234749" at bounding box center [783, 157] width 812 height 31
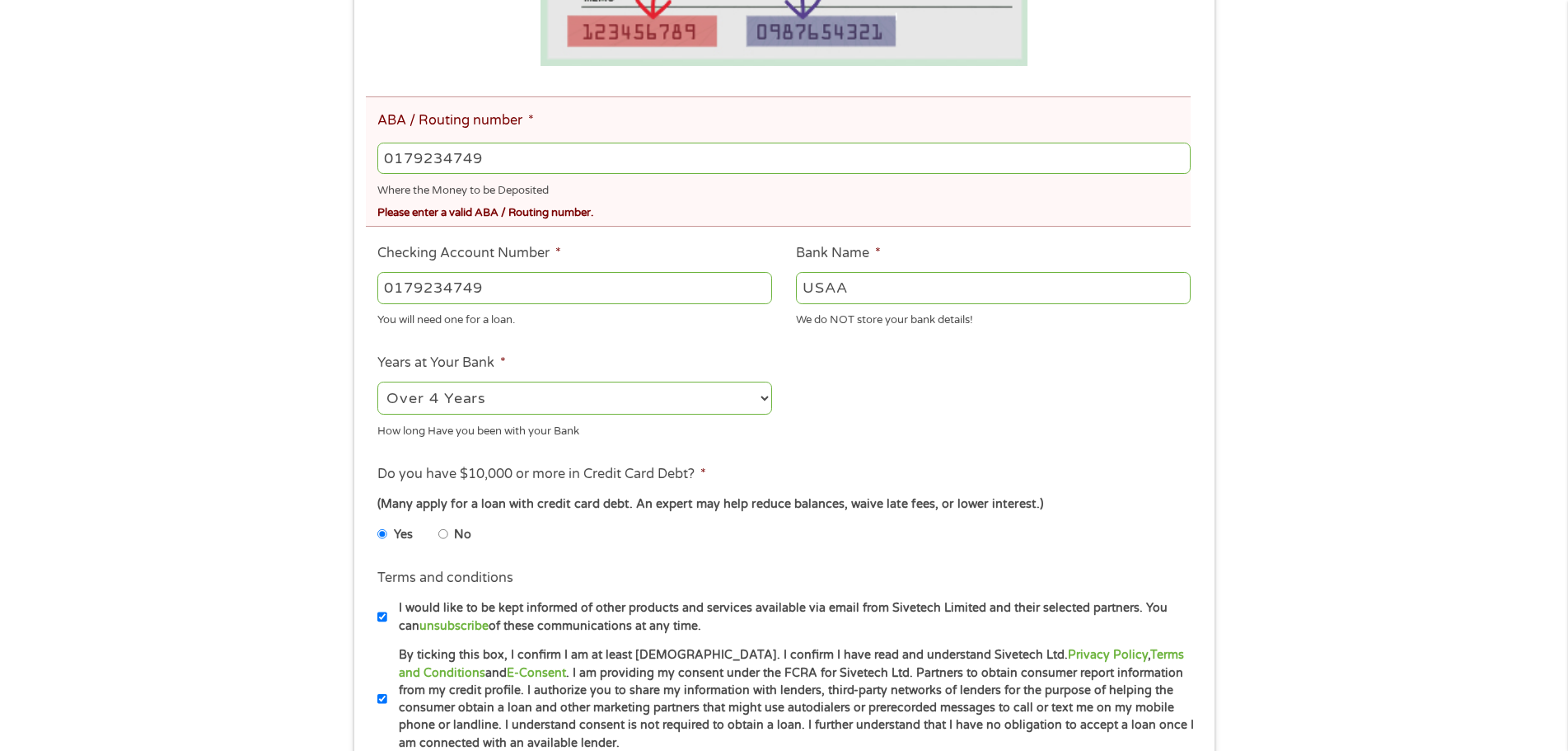
click at [538, 170] on input "0179234749" at bounding box center [783, 157] width 812 height 31
type input "0"
type input "314074269"
type input "USAA FEDERAL SAVINGS BANK"
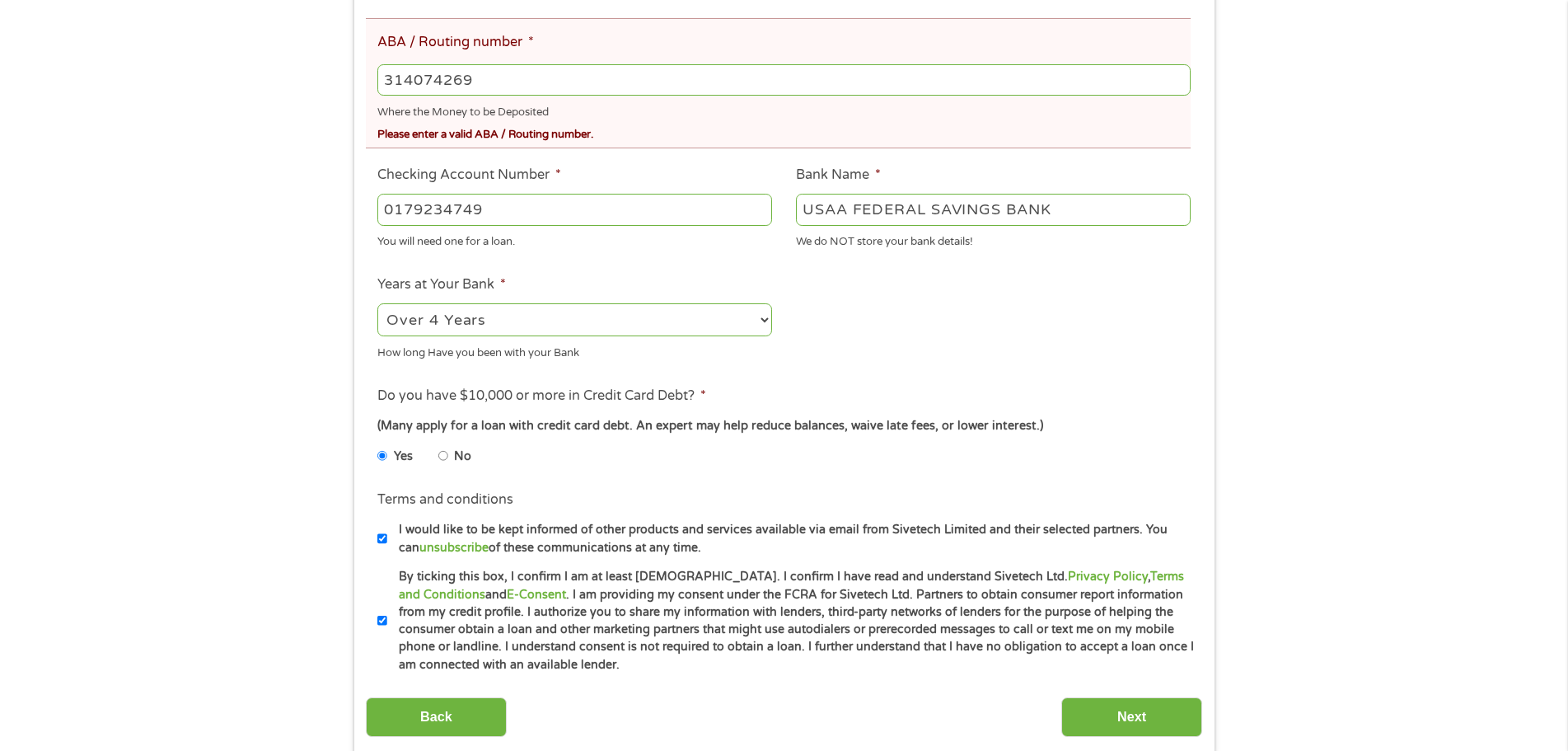
scroll to position [577, 0]
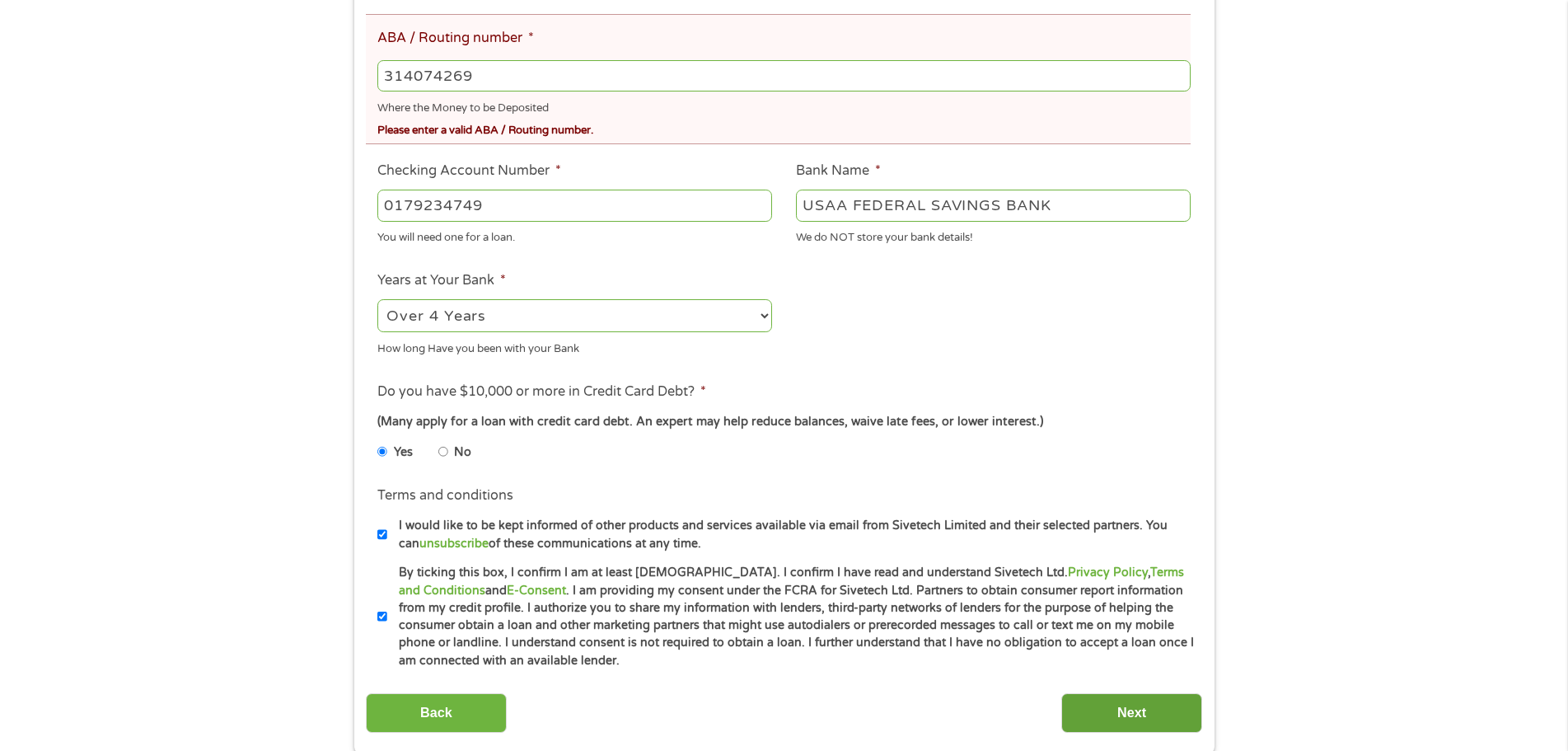
type input "314074269"
click at [1159, 723] on input "Next" at bounding box center [1131, 713] width 141 height 41
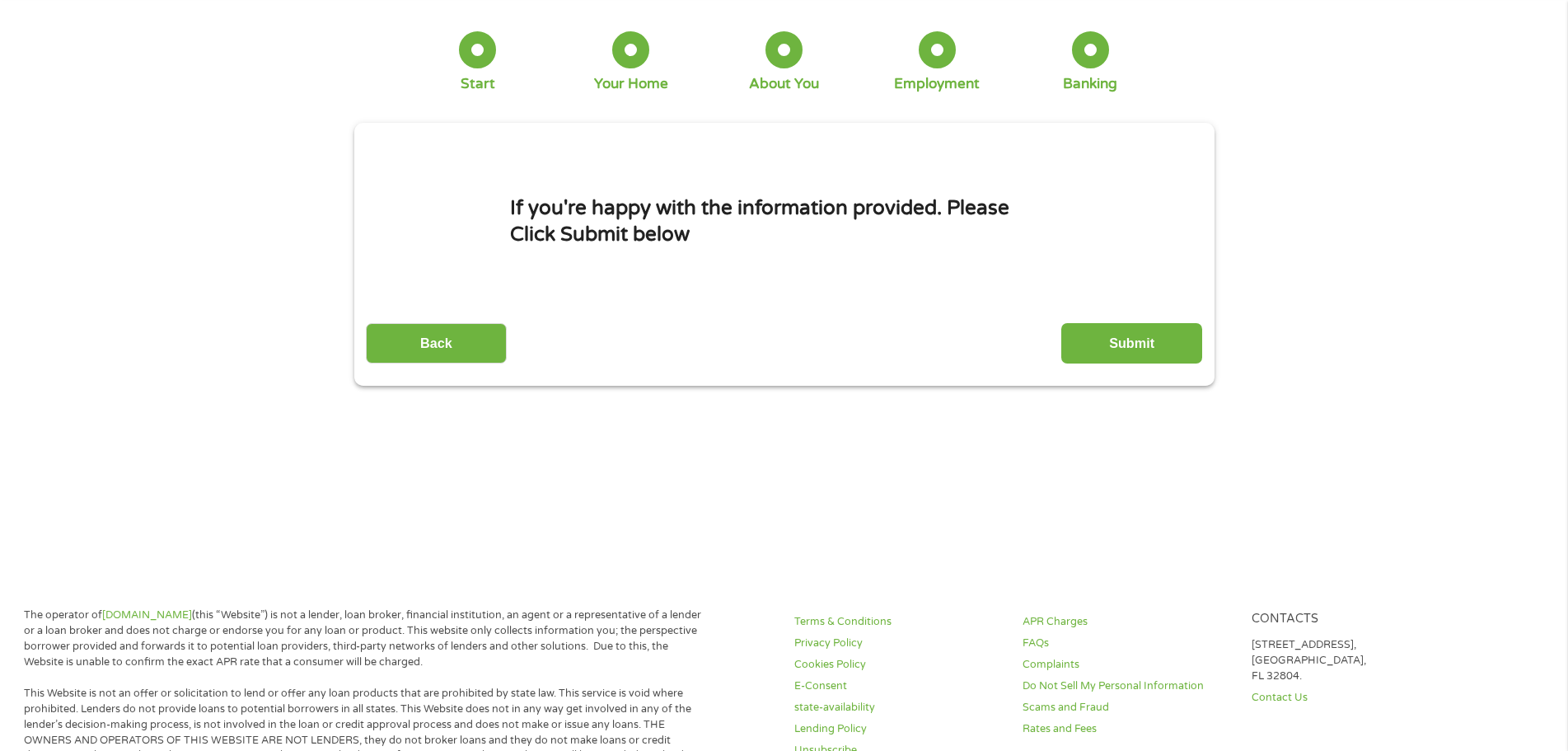
scroll to position [0, 0]
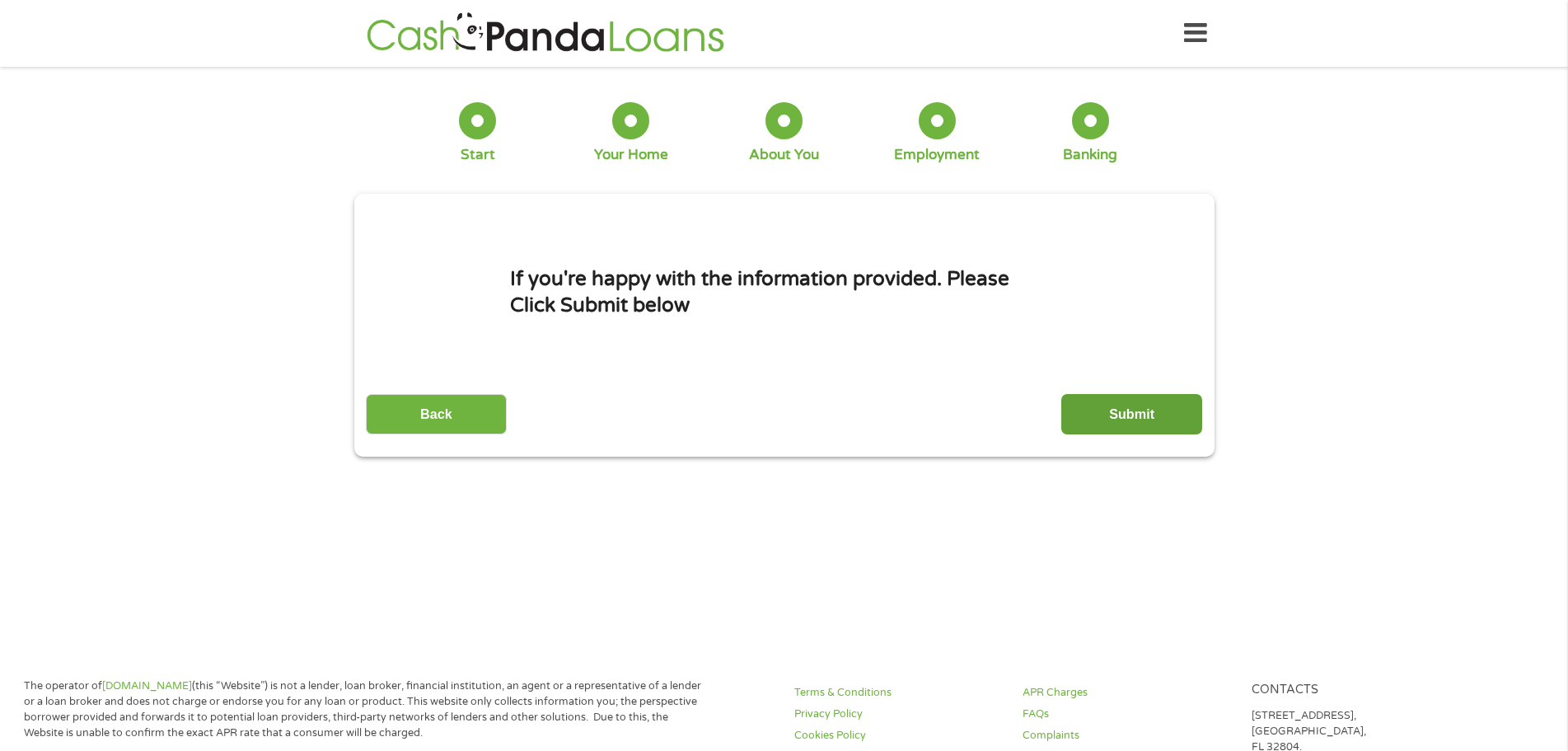
click at [1129, 410] on input "Submit" at bounding box center [1131, 413] width 141 height 41
